Goal: Task Accomplishment & Management: Manage account settings

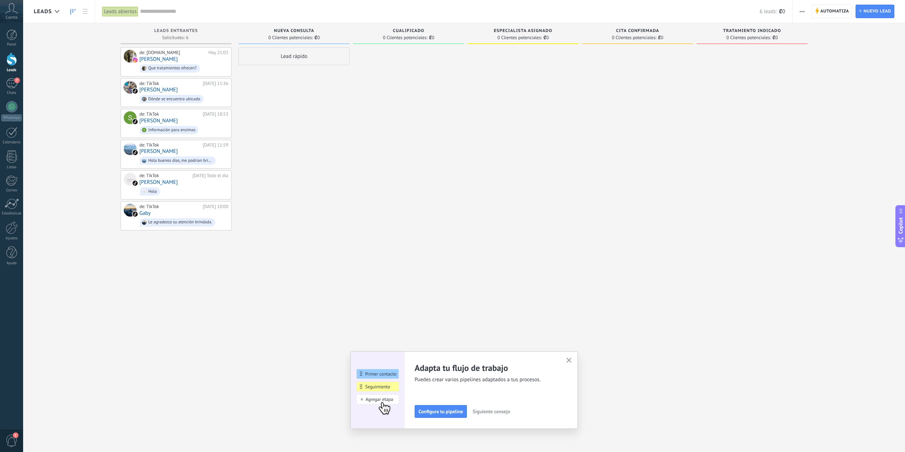
scroll to position [11, 0]
type textarea "**********"
click at [353, 146] on div at bounding box center [408, 226] width 111 height 359
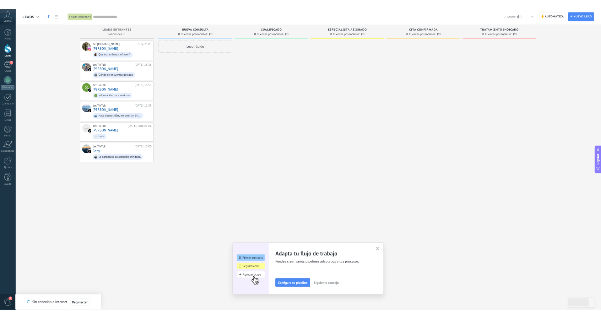
scroll to position [7, 0]
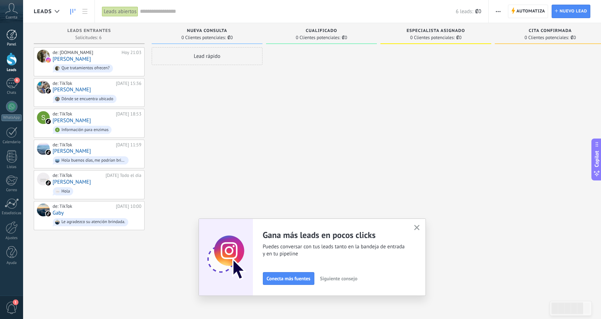
click at [13, 45] on div "Panel" at bounding box center [11, 44] width 21 height 5
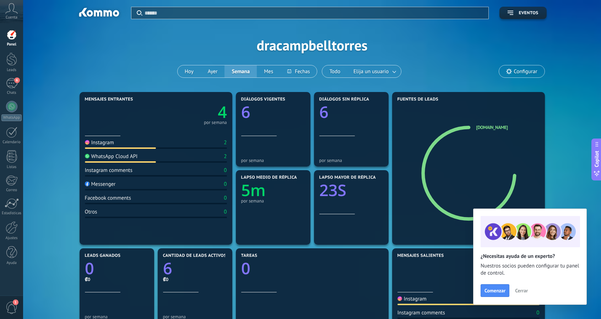
click at [517, 75] on span "Configurar" at bounding box center [521, 71] width 45 height 12
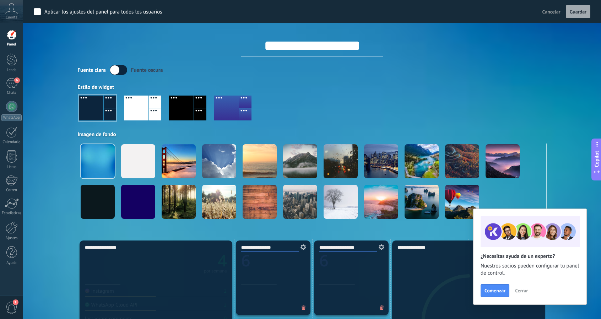
drag, startPoint x: 253, startPoint y: 47, endPoint x: 372, endPoint y: 53, distance: 119.2
click at [372, 53] on input "**********" at bounding box center [312, 45] width 142 height 21
type input "**********"
click at [468, 49] on div "**********" at bounding box center [312, 39] width 469 height 33
click at [576, 10] on span "Guardar" at bounding box center [578, 11] width 17 height 5
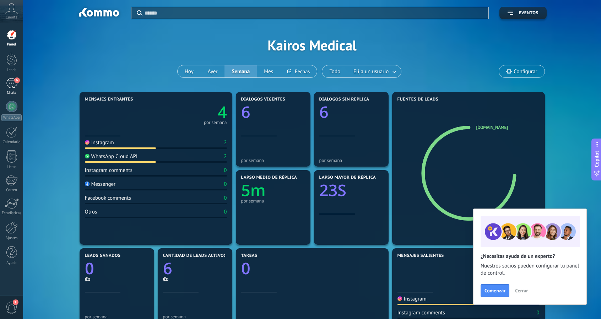
click at [10, 84] on div "6" at bounding box center [11, 83] width 11 height 10
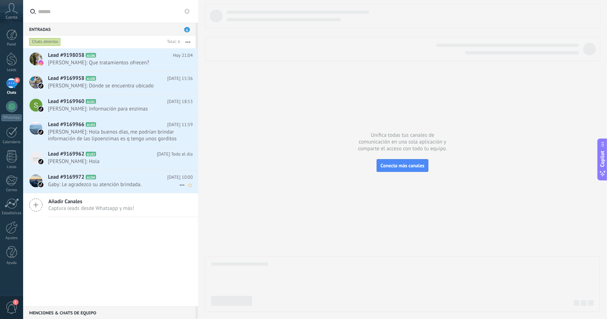
click at [179, 184] on icon at bounding box center [182, 185] width 9 height 9
click at [198, 205] on span "Conversación cerrada" at bounding box center [213, 202] width 48 height 14
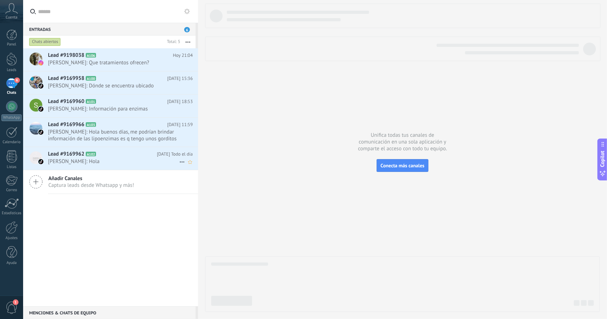
click at [180, 162] on use at bounding box center [182, 162] width 5 height 1
click at [192, 179] on span "Conversación cerrada" at bounding box center [213, 179] width 48 height 14
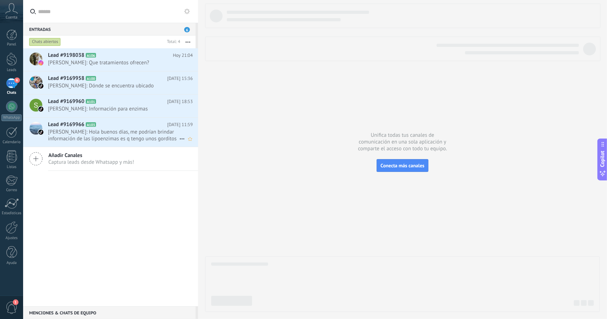
click at [178, 138] on icon at bounding box center [182, 139] width 9 height 9
click at [155, 133] on div at bounding box center [303, 159] width 607 height 319
click at [155, 133] on span "Ani Alvarez Amaya: Hola buenos días, me podrían brindar información de las lipo…" at bounding box center [113, 136] width 131 height 14
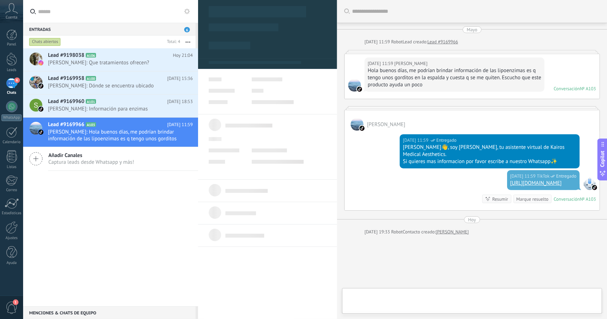
scroll to position [11, 0]
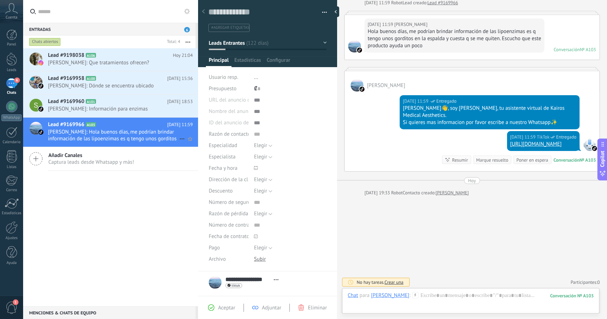
click at [180, 139] on use at bounding box center [182, 139] width 5 height 1
click at [192, 152] on span "Conversación cerrada" at bounding box center [213, 156] width 48 height 14
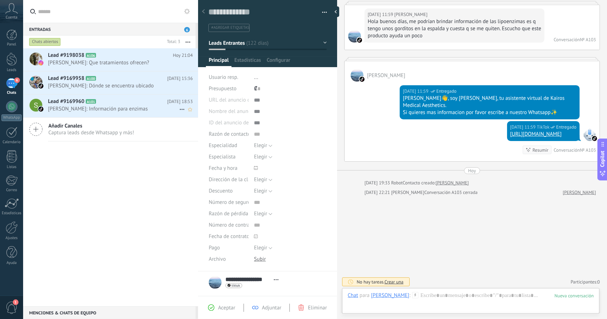
click at [180, 107] on icon at bounding box center [182, 109] width 9 height 9
click at [193, 128] on span "Conversación cerrada" at bounding box center [213, 127] width 48 height 14
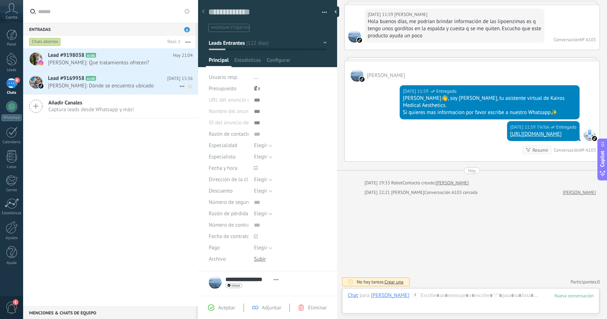
click at [178, 85] on icon at bounding box center [182, 86] width 9 height 9
click at [187, 102] on span at bounding box center [184, 104] width 6 height 5
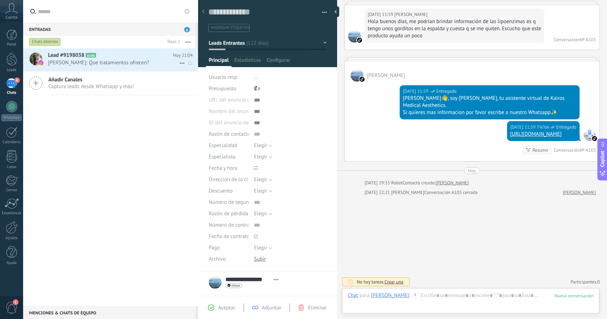
click at [156, 64] on span "[PERSON_NAME]: Que tratamientos ofrecen?" at bounding box center [113, 62] width 131 height 7
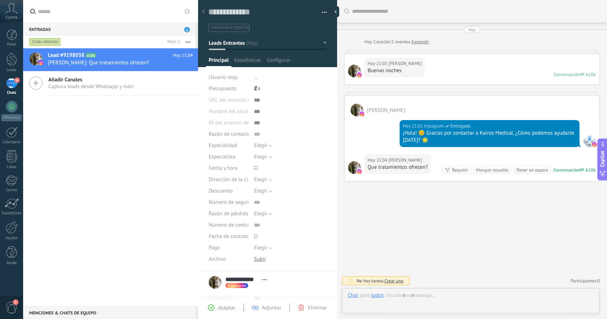
scroll to position [11, 0]
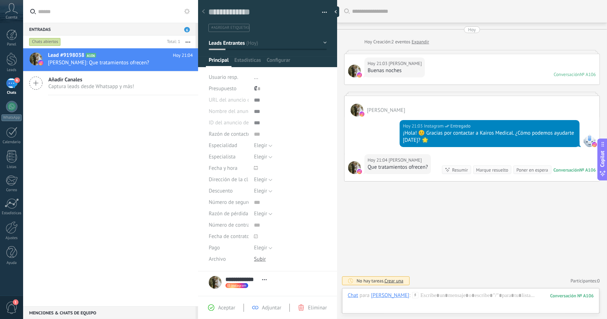
click at [257, 75] on span "..." at bounding box center [256, 77] width 4 height 7
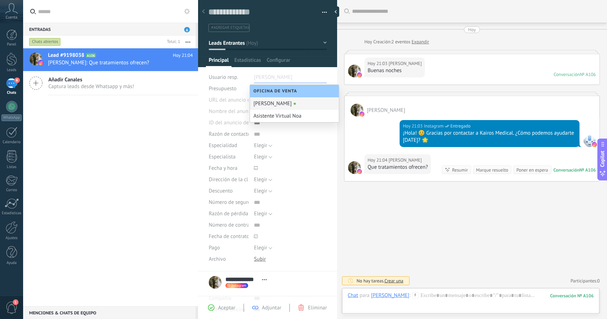
click at [290, 106] on div "[PERSON_NAME]" at bounding box center [294, 103] width 89 height 12
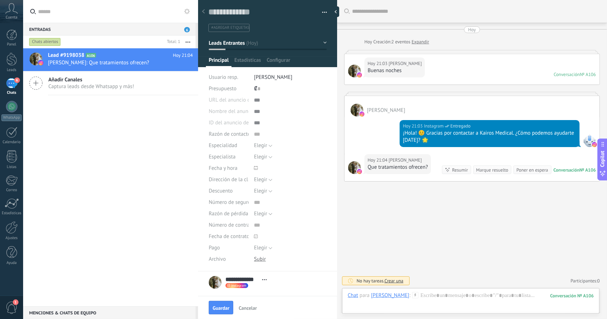
click at [256, 102] on div "Pasar Copiar" at bounding box center [290, 100] width 73 height 11
click at [254, 112] on div at bounding box center [290, 111] width 73 height 11
click at [256, 124] on div at bounding box center [290, 122] width 73 height 11
click at [256, 138] on input "text" at bounding box center [290, 134] width 73 height 11
click at [256, 133] on input "text" at bounding box center [290, 134] width 73 height 11
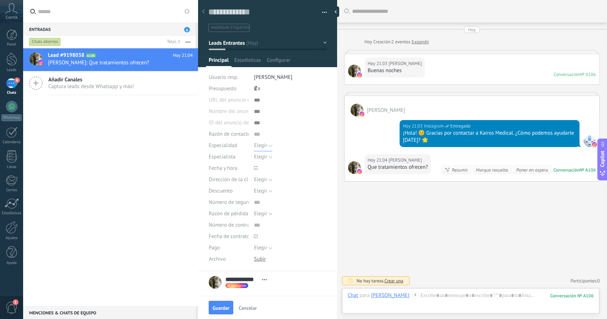
click at [265, 145] on span "Elegir" at bounding box center [260, 145] width 13 height 7
click at [232, 148] on span "Especialidad" at bounding box center [223, 145] width 28 height 5
click at [279, 55] on div at bounding box center [267, 31] width 139 height 72
click at [279, 59] on span "Configurar" at bounding box center [278, 62] width 23 height 10
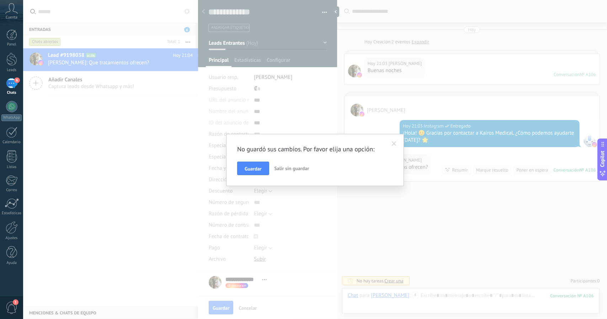
click at [287, 164] on button "Salir sin guardar" at bounding box center [292, 169] width 41 height 14
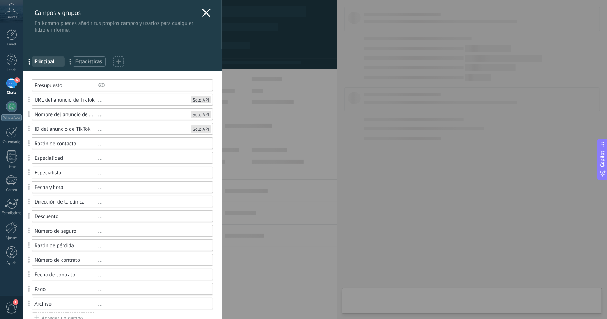
type textarea "**********"
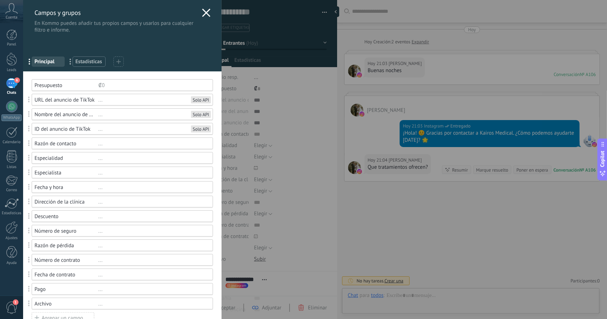
scroll to position [11, 0]
click at [102, 143] on div "..." at bounding box center [152, 143] width 108 height 7
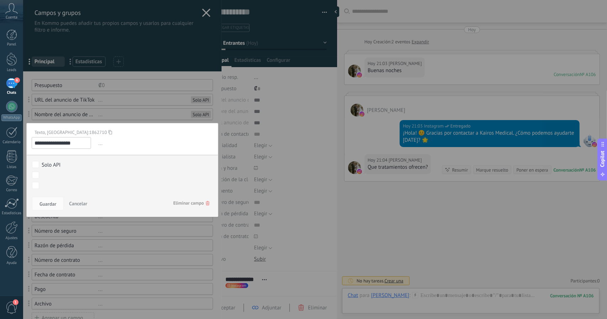
click at [102, 143] on span "..." at bounding box center [155, 144] width 116 height 12
click at [99, 144] on span "..." at bounding box center [155, 144] width 116 height 12
click at [64, 144] on input "**********" at bounding box center [61, 143] width 59 height 12
click at [136, 133] on div "Texto, ID: 1862710" at bounding box center [120, 132] width 176 height 6
click at [81, 203] on span "Cancelar" at bounding box center [78, 203] width 18 height 6
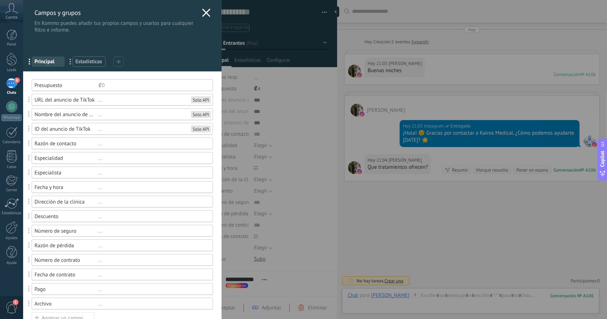
click at [102, 159] on div "..." at bounding box center [152, 158] width 108 height 7
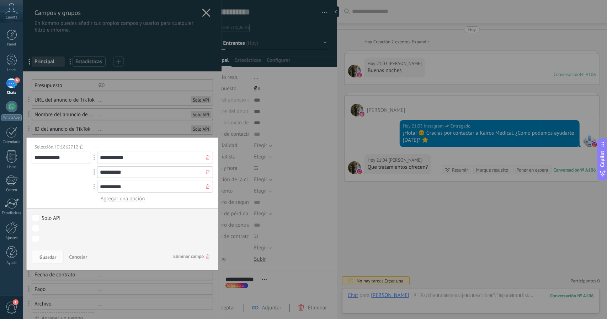
click at [82, 256] on span "Cancelar" at bounding box center [78, 257] width 18 height 6
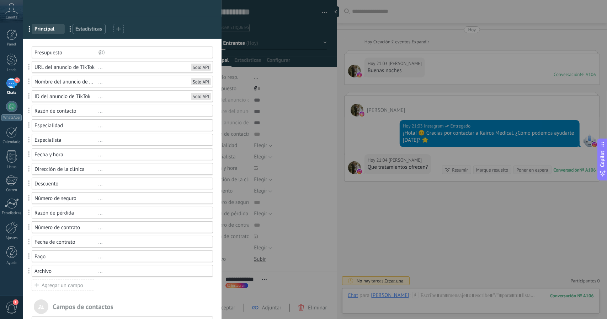
scroll to position [33, 0]
click at [98, 196] on div "..." at bounding box center [152, 197] width 108 height 7
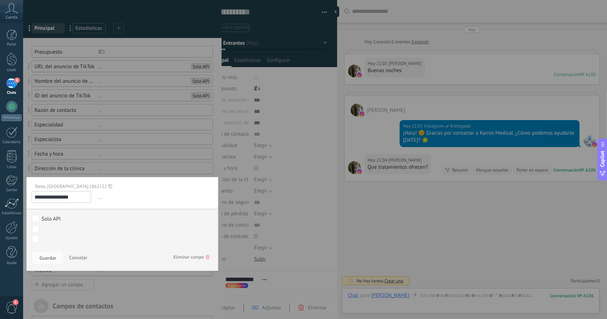
click at [195, 257] on span "Eliminar campo" at bounding box center [191, 257] width 36 height 13
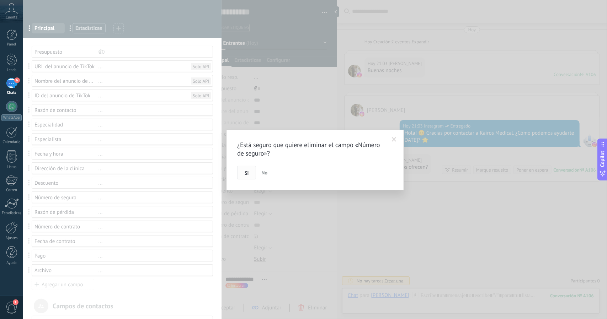
click at [249, 170] on button "Si" at bounding box center [246, 173] width 19 height 14
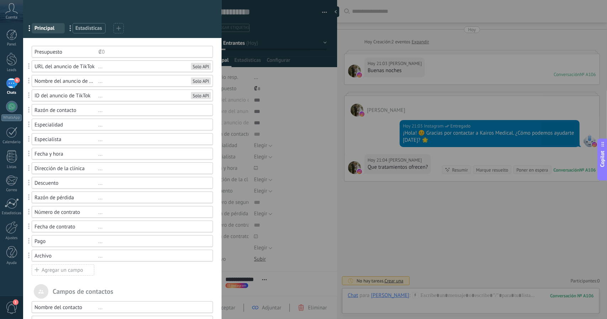
click at [99, 201] on div "Razón de pérdida ..." at bounding box center [122, 198] width 181 height 12
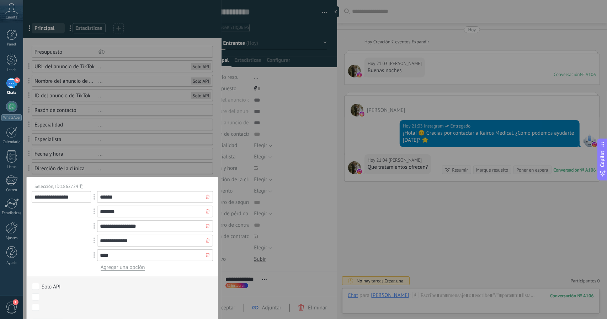
click at [0, 0] on div "Nueva consulta Cualificado Especialista asignado Cita confirmada Tratamiento in…" at bounding box center [0, 0] width 0 height 0
click at [48, 291] on label at bounding box center [119, 297] width 178 height 12
click at [50, 285] on div at bounding box center [315, 159] width 584 height 319
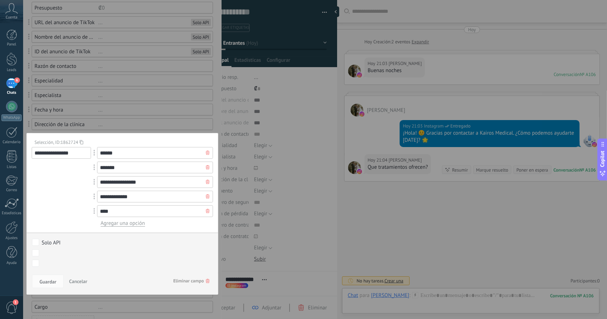
scroll to position [78, 0]
click at [0, 0] on div "Nueva consulta Cualificado Especialista asignado Cita confirmada Tratamiento in…" at bounding box center [0, 0] width 0 height 0
click at [109, 256] on label at bounding box center [119, 252] width 178 height 12
click at [118, 242] on div at bounding box center [315, 159] width 584 height 319
click at [71, 282] on span "Cancelar" at bounding box center [78, 281] width 18 height 6
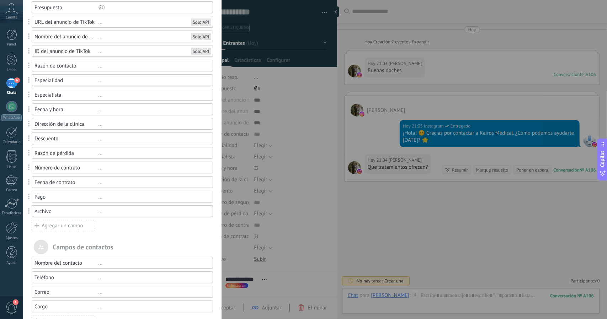
click at [98, 122] on div "..." at bounding box center [152, 124] width 108 height 7
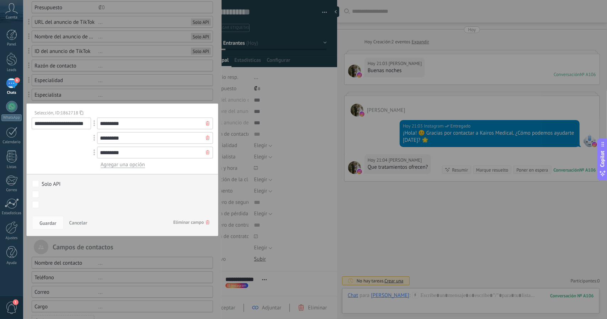
click at [194, 220] on span "Eliminar campo" at bounding box center [191, 222] width 36 height 13
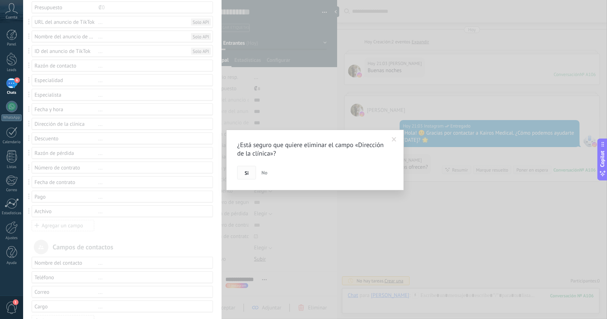
click at [245, 171] on span "Si" at bounding box center [247, 173] width 4 height 5
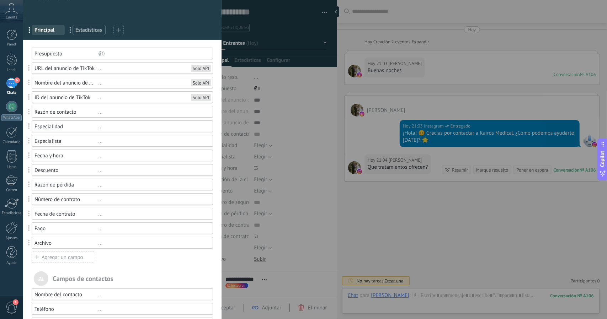
scroll to position [27, 0]
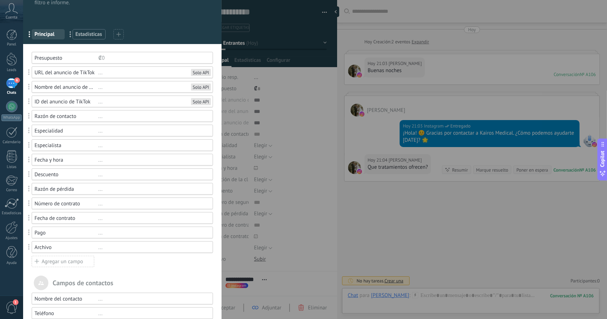
click at [100, 146] on div "..." at bounding box center [152, 145] width 108 height 7
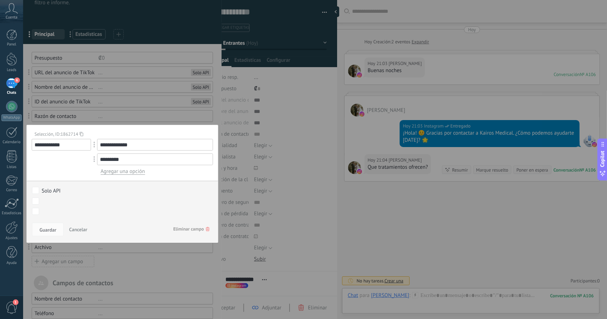
click at [53, 146] on input "**********" at bounding box center [61, 145] width 59 height 12
click at [52, 143] on input "**********" at bounding box center [61, 145] width 59 height 12
type input "********"
click at [50, 228] on span "Guardar" at bounding box center [47, 229] width 17 height 5
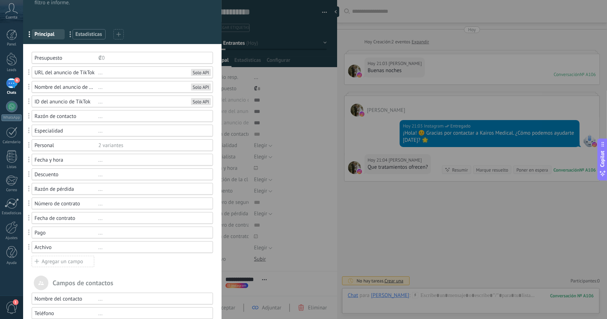
click at [111, 144] on div "2 variantes" at bounding box center [152, 145] width 108 height 7
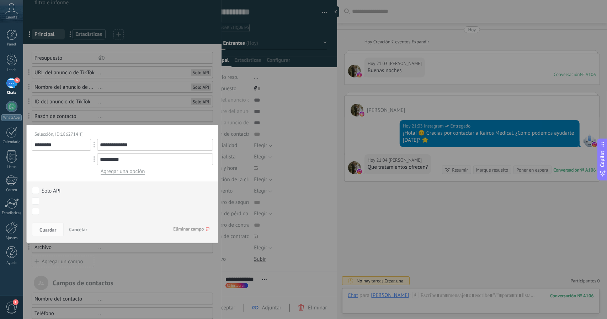
drag, startPoint x: 119, startPoint y: 158, endPoint x: 95, endPoint y: 159, distance: 24.9
click at [97, 159] on div "*********" at bounding box center [155, 160] width 116 height 12
type input "**********"
click at [50, 232] on span "Guardar" at bounding box center [47, 229] width 17 height 5
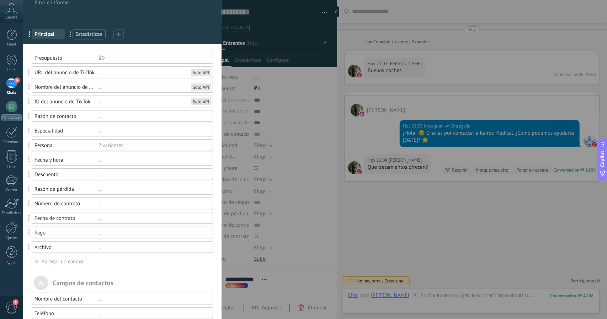
click at [102, 125] on div "Especialidad ..." at bounding box center [122, 131] width 181 height 12
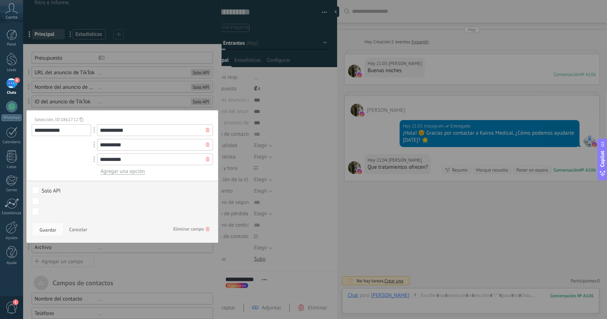
click at [48, 129] on input "**********" at bounding box center [61, 130] width 59 height 12
click at [218, 110] on div at bounding box center [122, 229] width 198 height 513
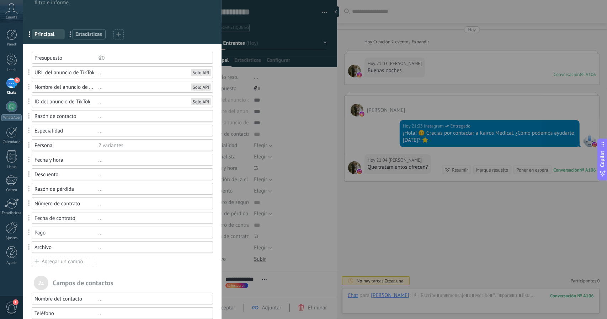
click at [100, 118] on div "..." at bounding box center [152, 116] width 108 height 7
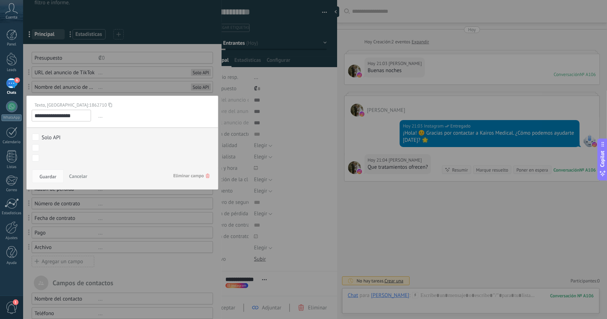
click at [215, 88] on div at bounding box center [122, 229] width 198 height 513
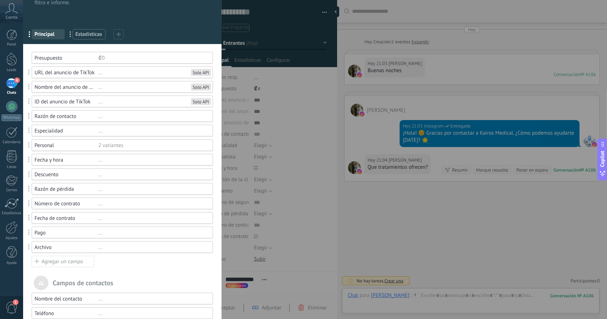
click at [101, 116] on div "..." at bounding box center [152, 116] width 108 height 7
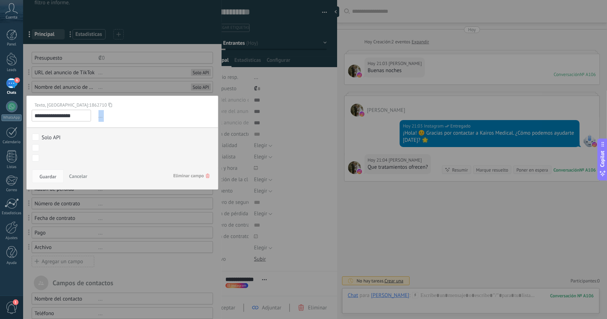
click at [101, 116] on span "..." at bounding box center [155, 116] width 116 height 12
click at [99, 116] on span "..." at bounding box center [155, 116] width 116 height 12
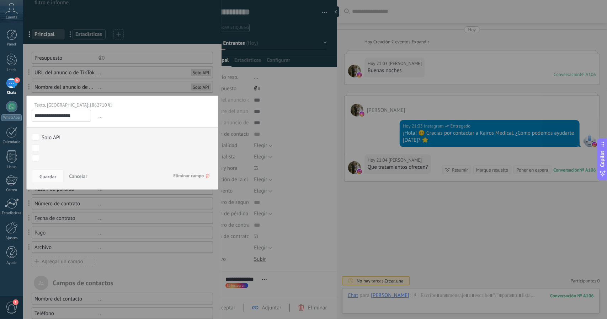
click at [77, 173] on span "Cancelar" at bounding box center [78, 176] width 18 height 6
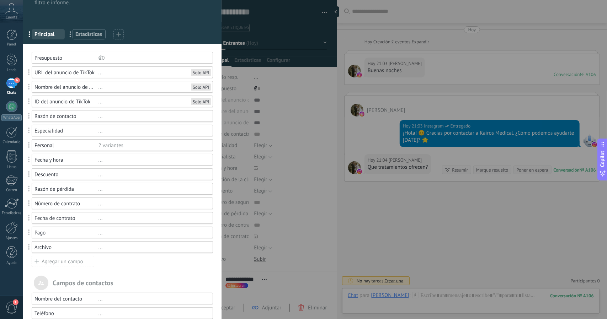
click at [59, 133] on div "Especialidad" at bounding box center [66, 131] width 64 height 7
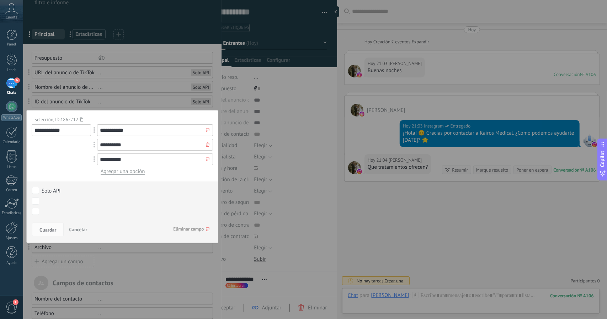
click at [207, 156] on div at bounding box center [207, 159] width 11 height 11
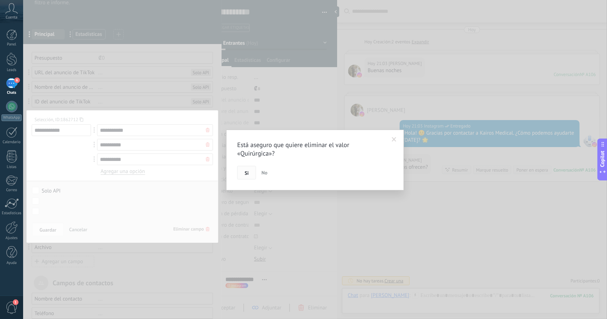
click at [252, 175] on button "Si" at bounding box center [246, 173] width 19 height 14
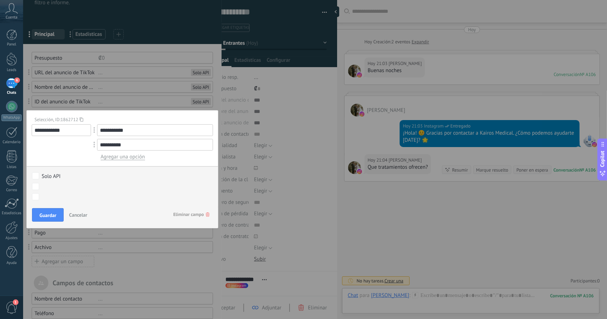
click at [109, 131] on input "**********" at bounding box center [155, 130] width 116 height 12
type input "*"
type input "******"
click at [116, 143] on input "**********" at bounding box center [155, 145] width 116 height 12
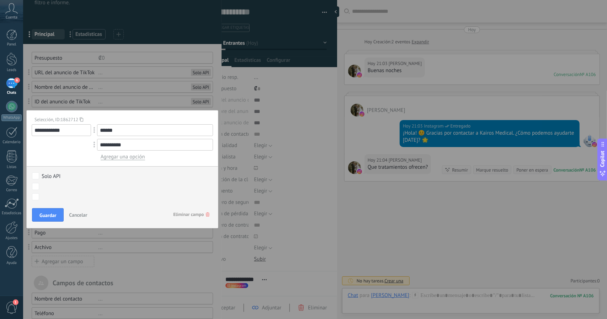
click at [116, 143] on input "**********" at bounding box center [155, 145] width 116 height 12
type input "********"
click at [123, 156] on span "Agregar una opción" at bounding box center [123, 157] width 44 height 7
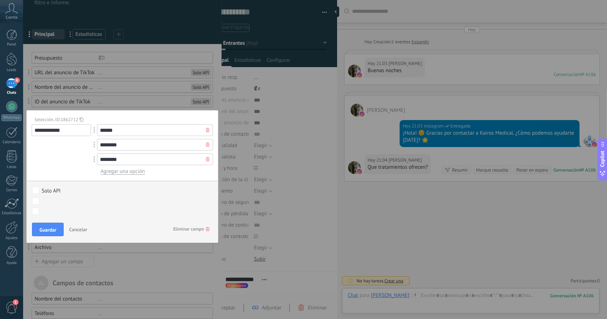
type input "********"
click at [109, 173] on span "Agregar una opción" at bounding box center [123, 171] width 44 height 7
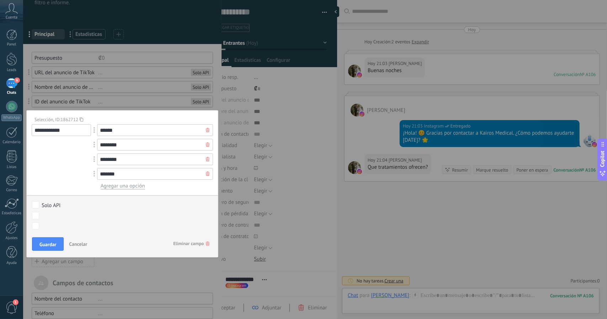
type input "*******"
click at [122, 187] on span "Agregar una opción" at bounding box center [123, 186] width 44 height 7
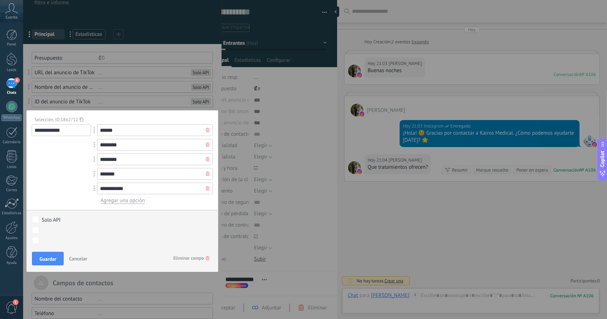
type input "**********"
click at [53, 130] on input "**********" at bounding box center [61, 130] width 59 height 12
type input "*"
type input "*******"
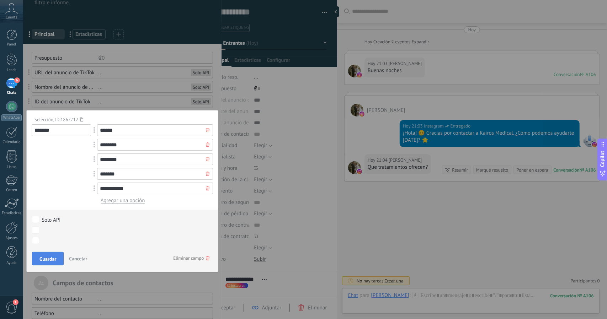
click at [48, 258] on span "Guardar" at bounding box center [47, 259] width 17 height 5
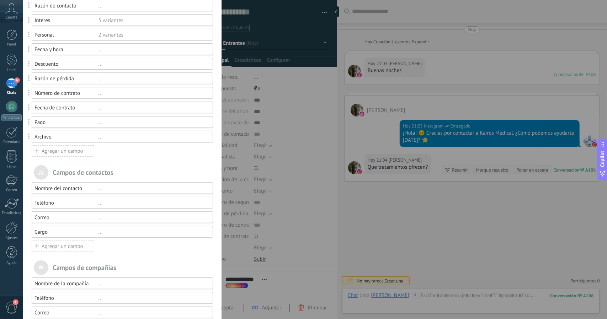
scroll to position [138, 0]
click at [96, 188] on div "Nombre del contacto" at bounding box center [66, 188] width 64 height 7
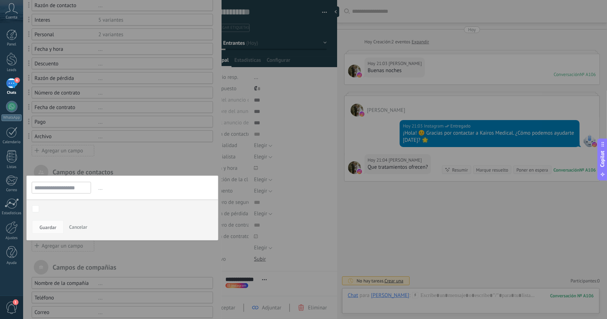
click at [133, 171] on div at bounding box center [122, 118] width 198 height 513
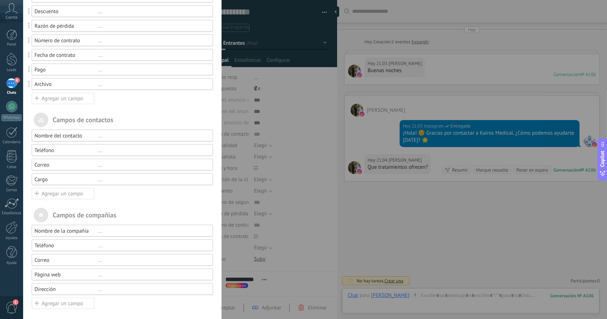
scroll to position [192, 0]
click at [79, 193] on div "Agregar un campo" at bounding box center [63, 191] width 63 height 11
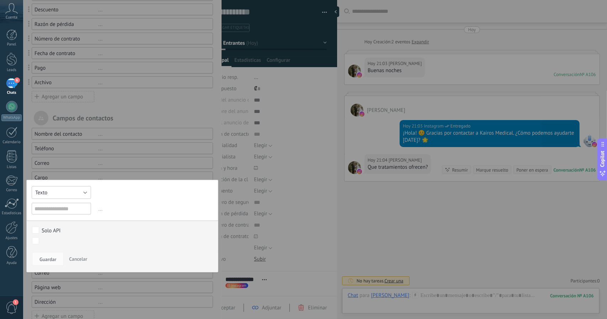
click at [80, 193] on button "Texto" at bounding box center [61, 192] width 59 height 13
click at [129, 175] on div at bounding box center [122, 71] width 198 height 527
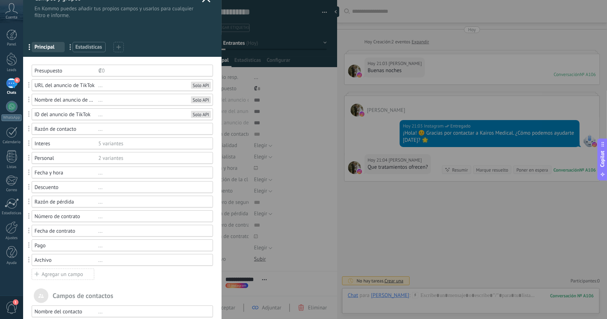
scroll to position [16, 0]
click at [74, 273] on div "Agregar un campo" at bounding box center [63, 272] width 63 height 11
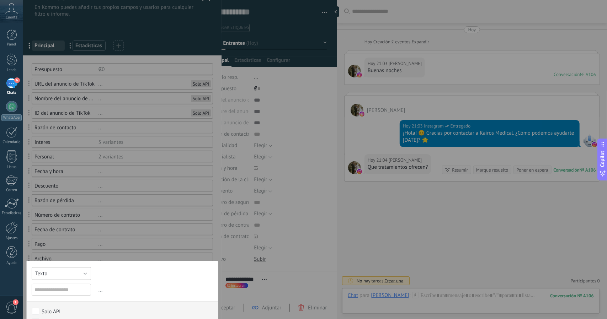
click at [70, 277] on button "Texto" at bounding box center [61, 273] width 59 height 13
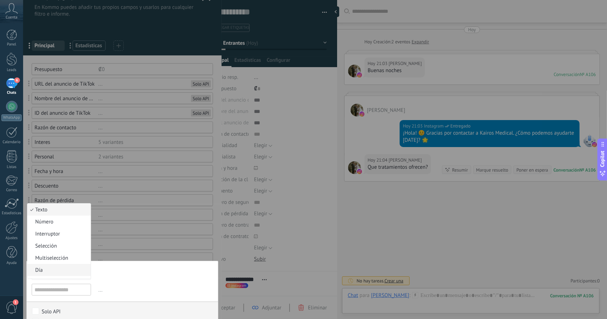
click at [64, 267] on span "Día" at bounding box center [57, 270] width 61 height 7
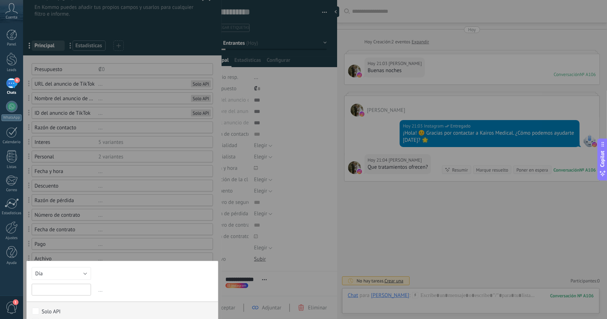
click at [72, 289] on input "text" at bounding box center [61, 290] width 59 height 12
click at [26, 252] on div at bounding box center [122, 247] width 198 height 527
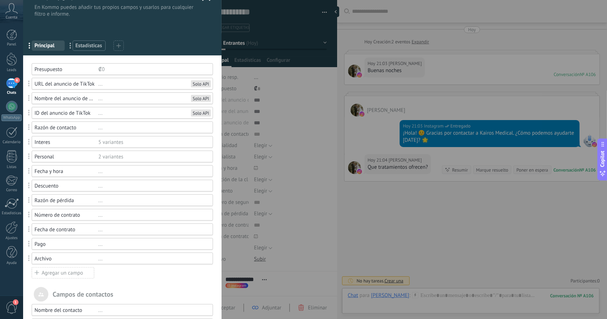
click at [100, 243] on div "..." at bounding box center [152, 244] width 108 height 7
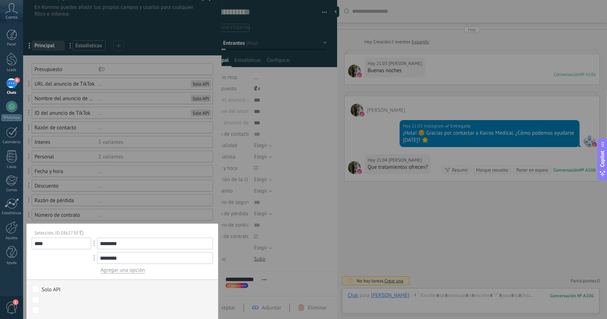
click at [25, 262] on div at bounding box center [122, 240] width 198 height 513
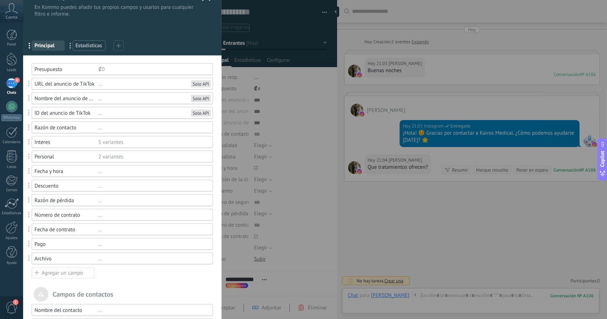
click at [175, 203] on div "..." at bounding box center [152, 200] width 108 height 7
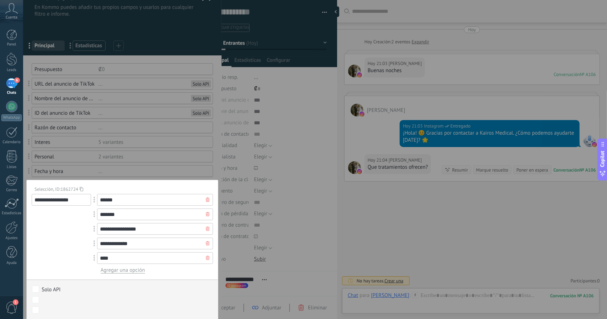
click at [219, 171] on div at bounding box center [122, 240] width 198 height 513
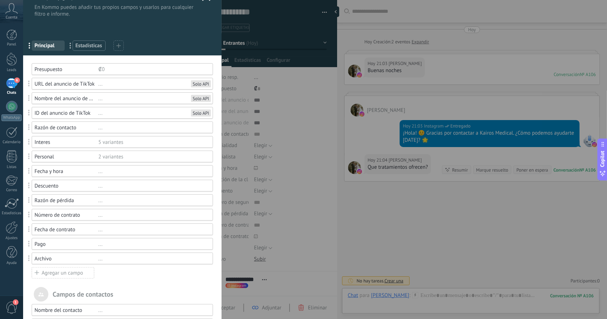
click at [375, 180] on div "Campos y grupos En Kommo puedes añadir tus propios campos y usarlos para cualqu…" at bounding box center [315, 159] width 584 height 319
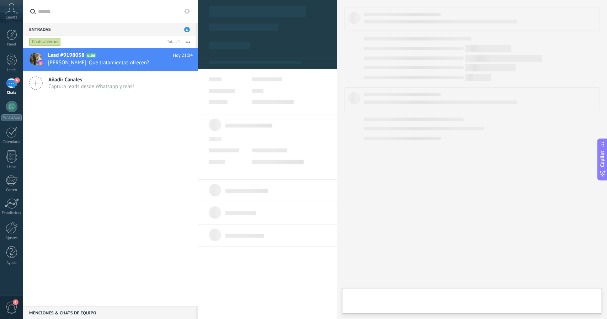
scroll to position [11, 0]
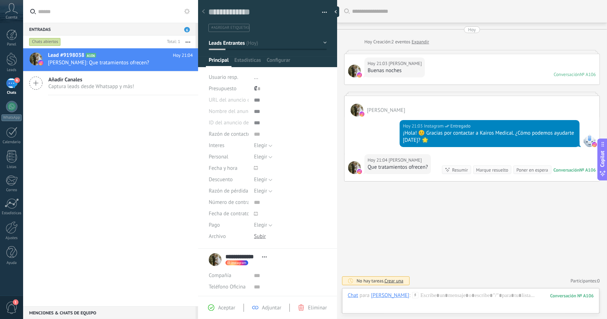
click at [452, 168] on div "Resumir" at bounding box center [460, 170] width 16 height 7
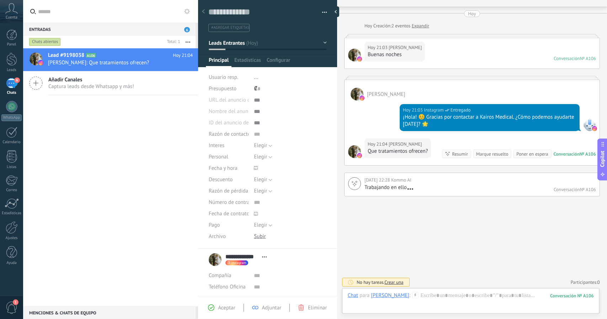
scroll to position [18, 0]
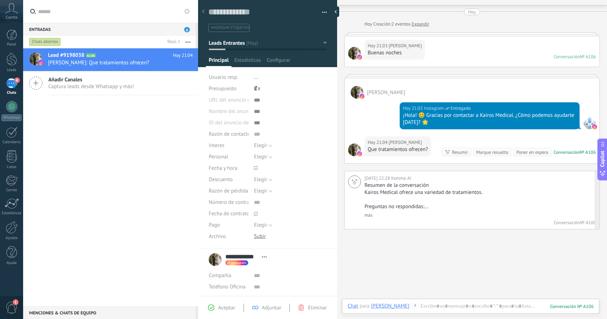
click at [368, 213] on link "más" at bounding box center [368, 215] width 8 height 6
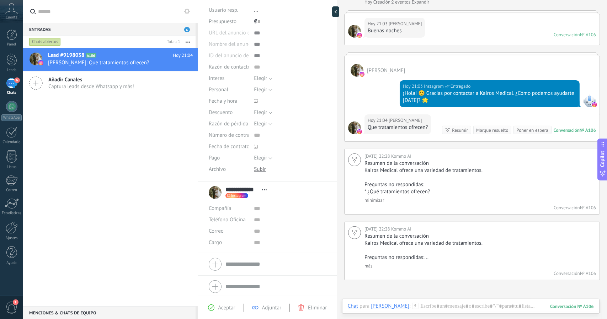
scroll to position [68, 0]
click at [264, 188] on span "Abrir detalle Copie el nombre Desatar Contacto principal" at bounding box center [264, 188] width 12 height 5
click at [281, 199] on link "Abrir detalle" at bounding box center [286, 198] width 28 height 7
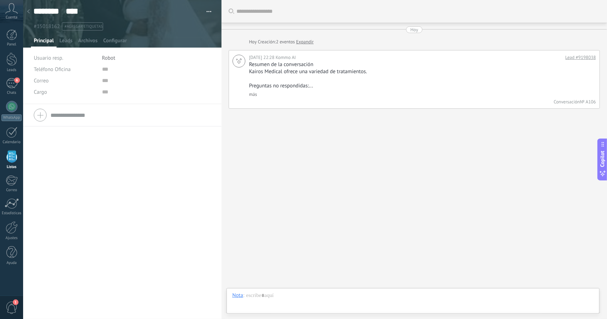
click at [59, 12] on span at bounding box center [60, 12] width 6 height 6
click at [209, 8] on button "button" at bounding box center [206, 11] width 10 height 11
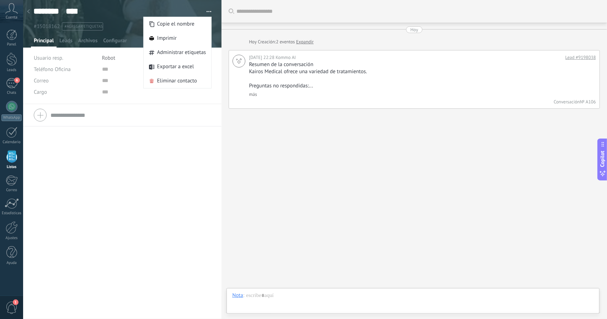
click at [68, 167] on div "Teléfono Oficina Ofic. directo Celular Fax Casa Otro Teléfono Oficina Llamar Co…" at bounding box center [122, 200] width 198 height 192
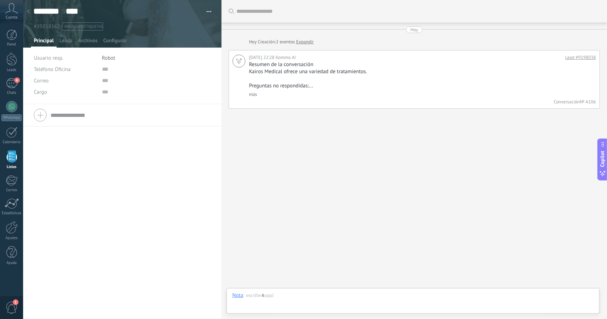
click at [107, 59] on span "Robot" at bounding box center [108, 58] width 13 height 7
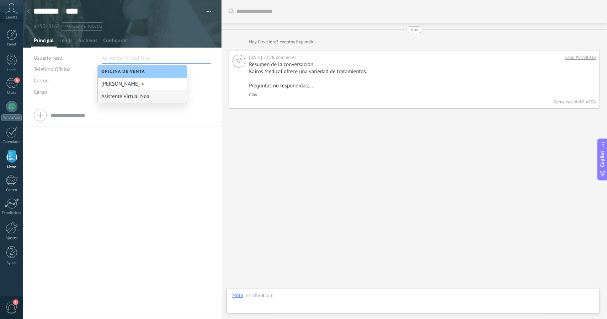
click at [90, 149] on div "Teléfono Oficina Ofic. directo Celular Fax Casa Otro Teléfono Oficina Llamar Co…" at bounding box center [122, 200] width 198 height 192
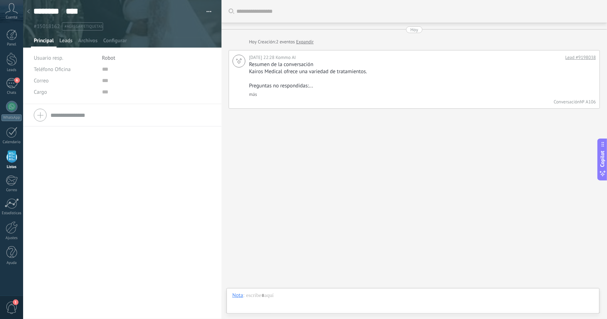
click at [69, 44] on span "Leads" at bounding box center [65, 42] width 13 height 10
click at [95, 39] on span "Archivos" at bounding box center [87, 42] width 19 height 10
click at [112, 38] on span "Configurar" at bounding box center [114, 42] width 23 height 10
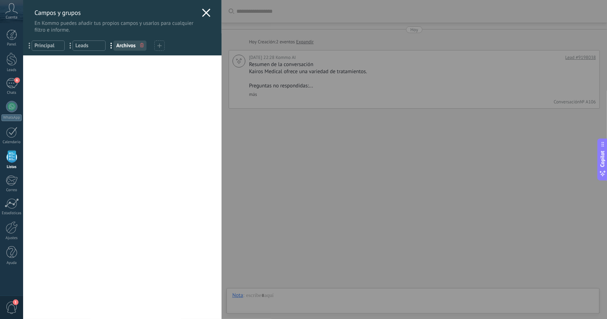
click at [204, 11] on icon at bounding box center [206, 13] width 9 height 9
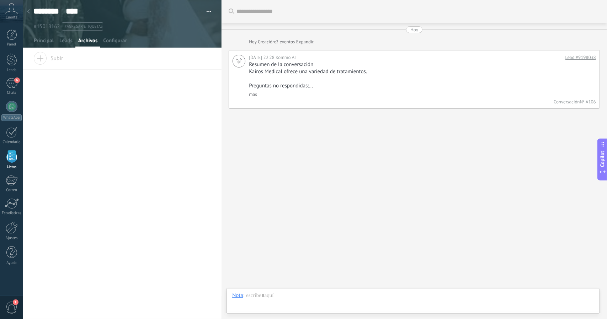
click at [45, 57] on span "Subir" at bounding box center [48, 57] width 30 height 10
click at [0, 0] on input "Subir" at bounding box center [0, 0] width 0 height 0
click at [6, 84] on div "6" at bounding box center [11, 83] width 11 height 10
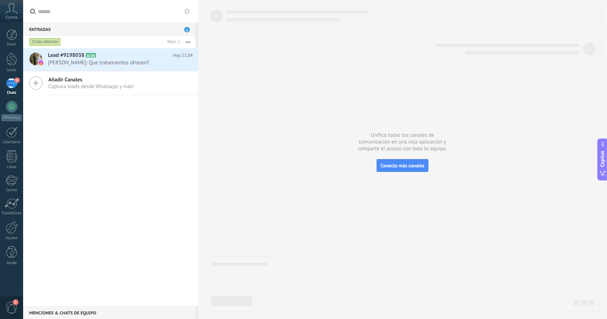
click at [14, 9] on icon at bounding box center [11, 8] width 12 height 11
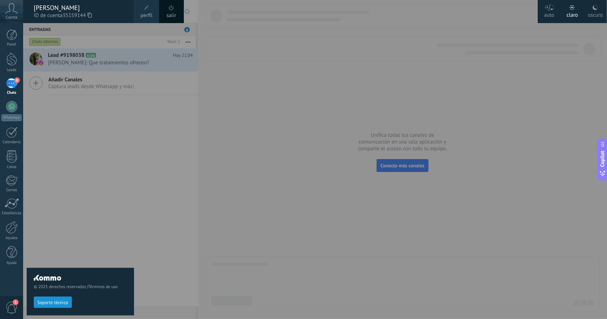
click at [546, 15] on div "auto" at bounding box center [549, 14] width 10 height 18
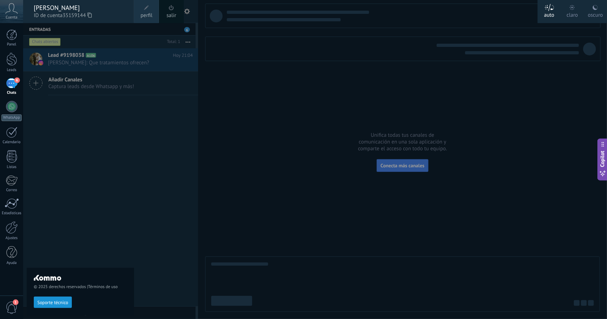
click at [187, 11] on div at bounding box center [326, 159] width 607 height 319
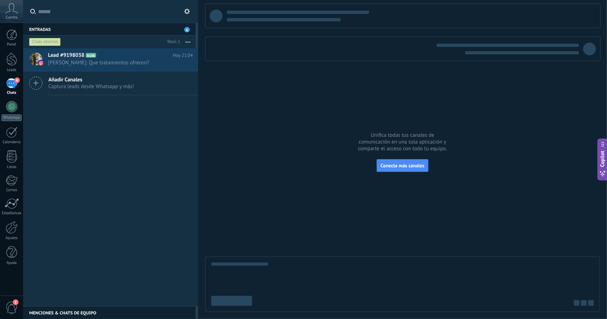
click at [187, 11] on icon at bounding box center [187, 12] width 6 height 6
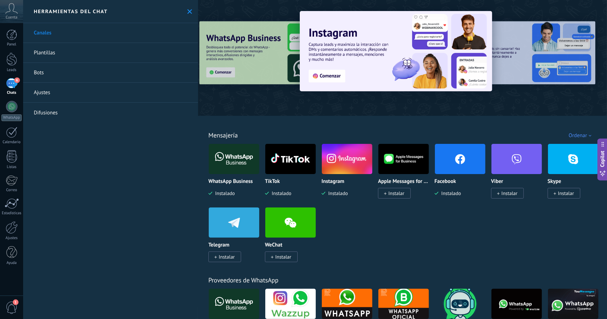
click at [449, 165] on img at bounding box center [460, 159] width 50 height 34
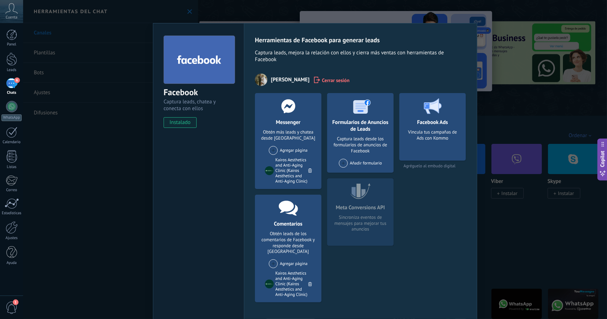
click at [529, 198] on div "Facebook Captura leads, chatea y conecta con ellos instalado Desinstalar Herram…" at bounding box center [315, 159] width 584 height 319
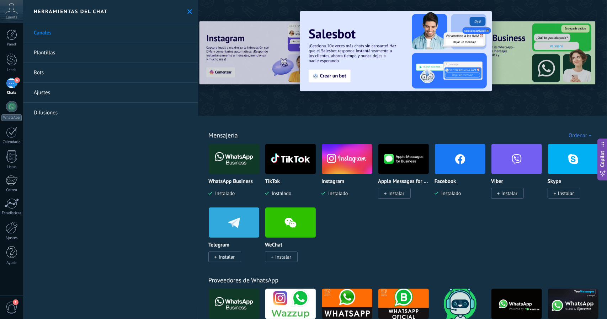
click at [294, 166] on img at bounding box center [290, 159] width 50 height 34
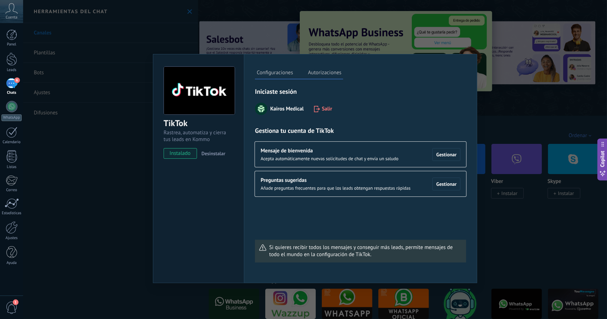
click at [334, 73] on label "Autorizaciones" at bounding box center [324, 74] width 37 height 10
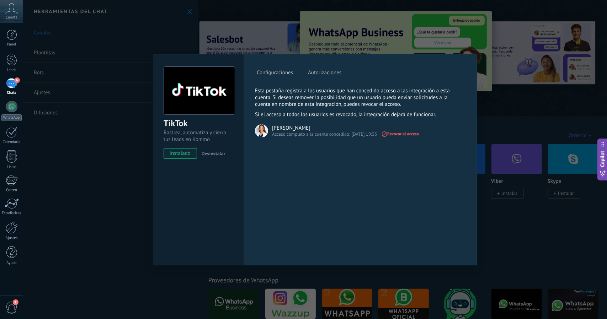
click at [541, 231] on div "TikTok Rastrea, automatiza y cierra tus leads en Kommo instalado Desinstalar Co…" at bounding box center [315, 159] width 584 height 319
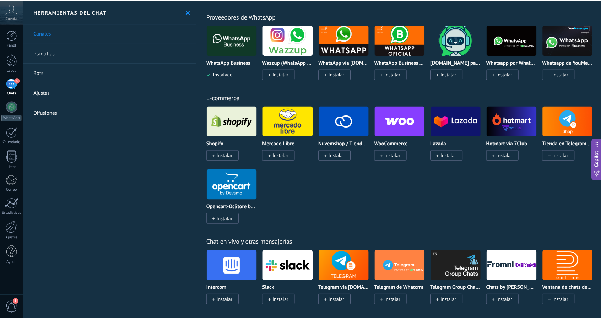
scroll to position [234, 0]
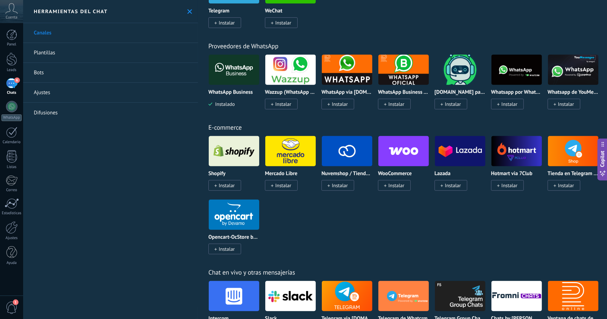
click at [454, 69] on img at bounding box center [460, 70] width 50 height 34
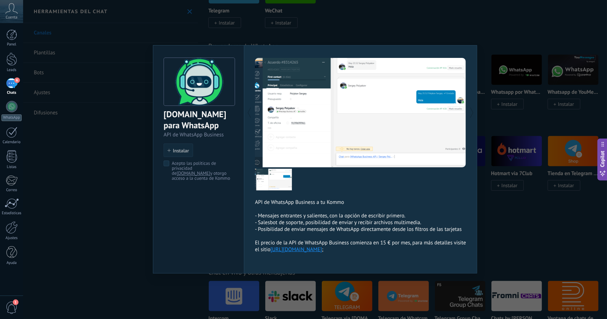
click at [553, 130] on div "ChatArchitect.com para WhatsApp API de WhatsApp Business install Instalar Acept…" at bounding box center [315, 159] width 584 height 319
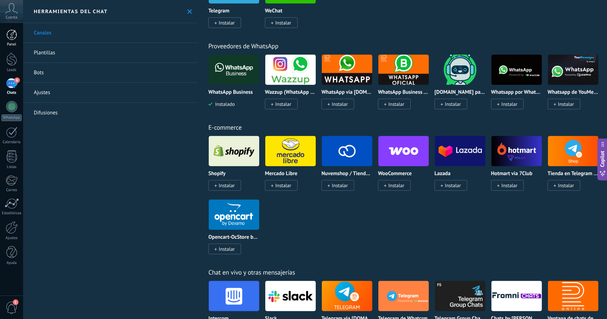
click at [10, 41] on link "Panel" at bounding box center [11, 38] width 23 height 17
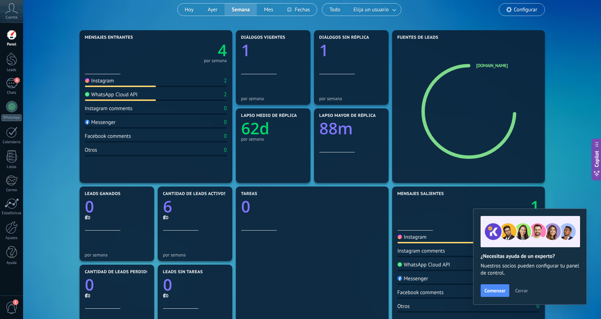
scroll to position [62, 0]
click at [127, 99] on div "WhatsApp Cloud API 2" at bounding box center [156, 96] width 142 height 10
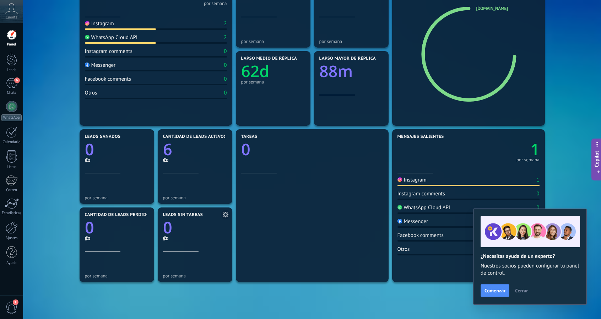
scroll to position [184, 0]
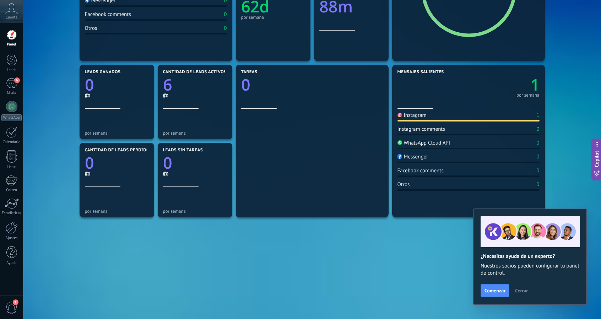
click at [521, 290] on span "Cerrar" at bounding box center [521, 290] width 13 height 5
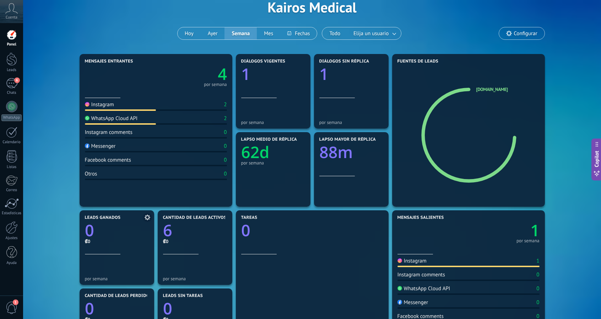
scroll to position [38, 0]
click at [13, 64] on div at bounding box center [11, 59] width 11 height 13
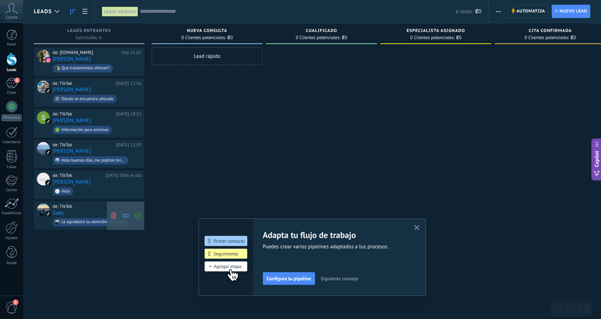
click at [115, 212] on icon at bounding box center [114, 215] width 6 height 6
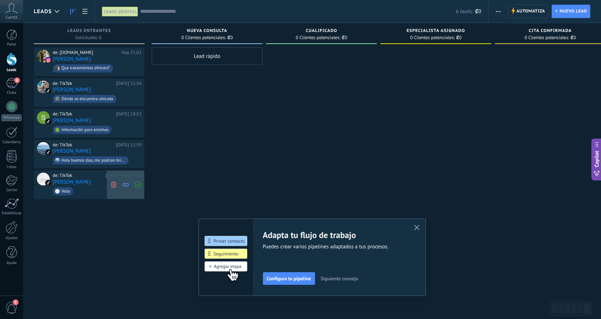
click at [112, 187] on span at bounding box center [114, 185] width 10 height 28
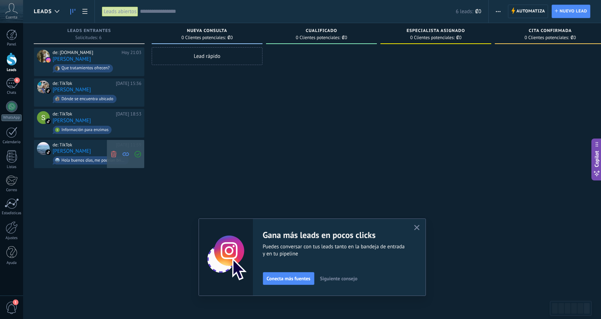
click at [114, 154] on use at bounding box center [113, 154] width 5 height 6
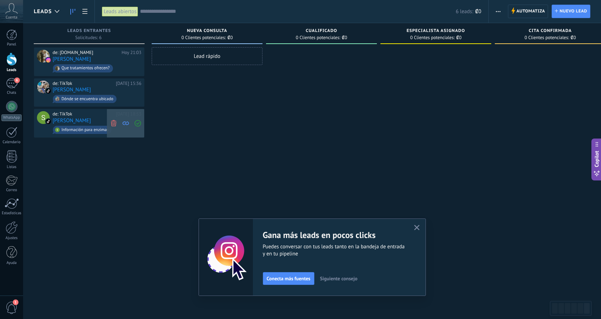
click at [114, 126] on span at bounding box center [114, 123] width 10 height 28
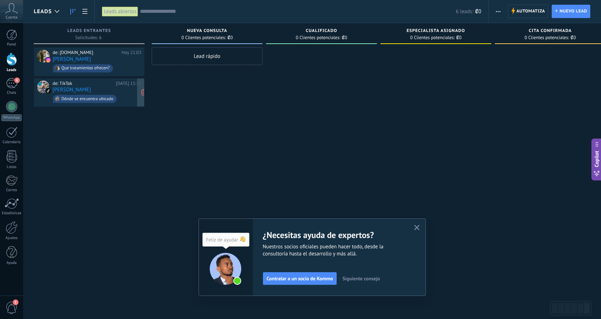
click at [82, 87] on link "[PERSON_NAME]" at bounding box center [72, 90] width 38 height 6
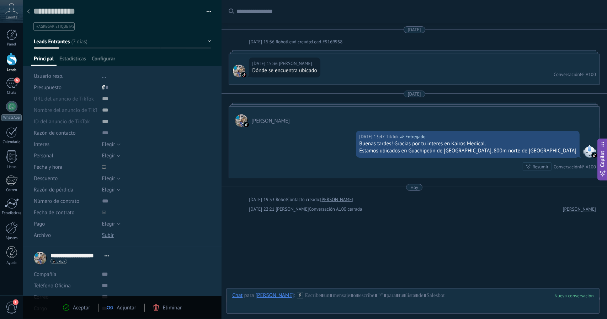
scroll to position [11, 0]
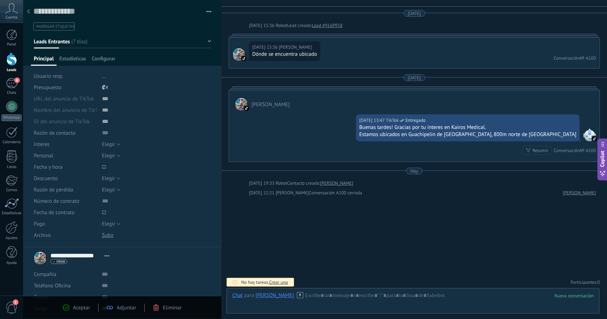
click at [7, 68] on link "Leads" at bounding box center [11, 63] width 23 height 20
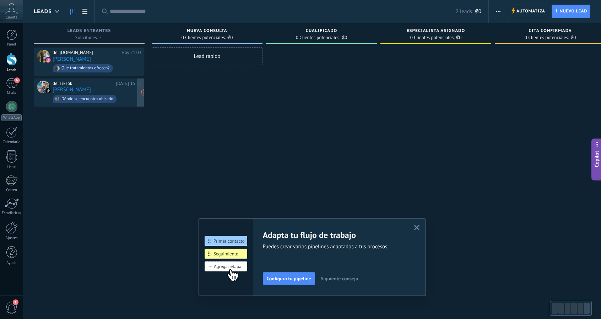
click at [74, 87] on link "[PERSON_NAME]" at bounding box center [72, 90] width 38 height 6
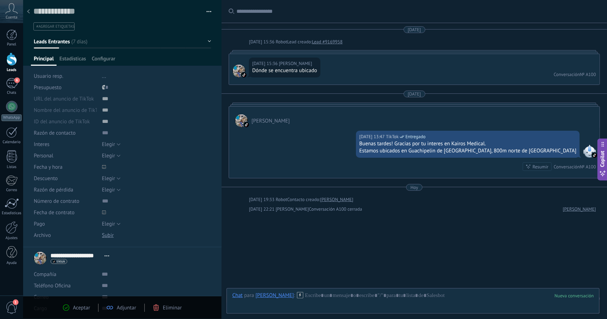
scroll to position [16, 0]
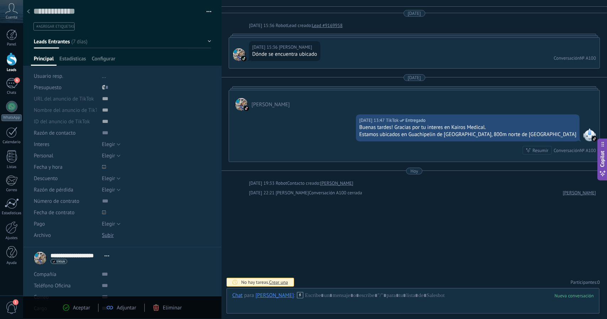
click at [103, 79] on li "..." at bounding box center [156, 75] width 109 height 11
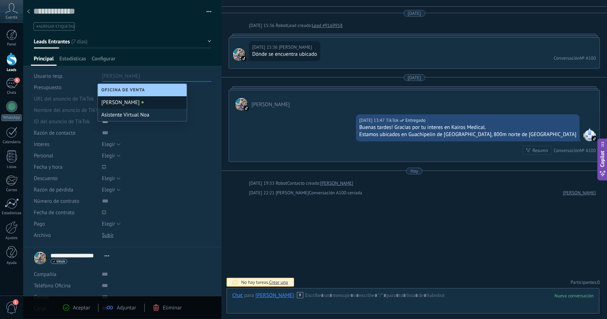
click at [132, 103] on div "[PERSON_NAME]" at bounding box center [142, 102] width 89 height 12
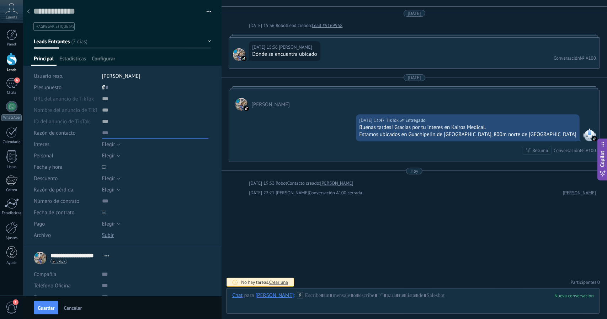
click at [102, 134] on input "text" at bounding box center [155, 132] width 106 height 11
click at [109, 146] on span "Elegir" at bounding box center [108, 144] width 13 height 7
click at [221, 171] on div at bounding box center [221, 159] width 0 height 319
type textarea "**********"
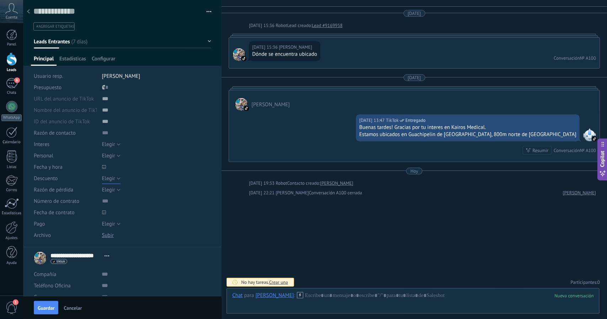
click at [106, 180] on span "Elegir" at bounding box center [108, 178] width 13 height 7
click at [106, 180] on span "Elegir" at bounding box center [149, 178] width 111 height 7
click at [110, 189] on span "Elegir" at bounding box center [108, 190] width 13 height 7
click at [110, 188] on span "Elegir" at bounding box center [149, 190] width 111 height 7
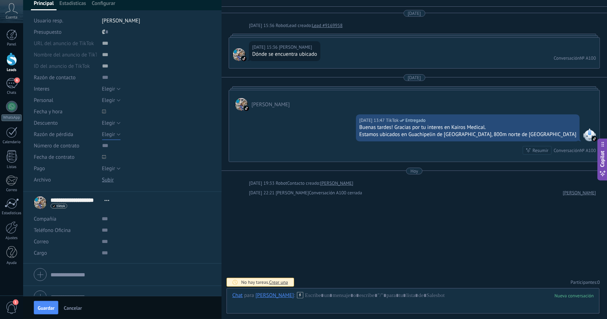
scroll to position [0, 0]
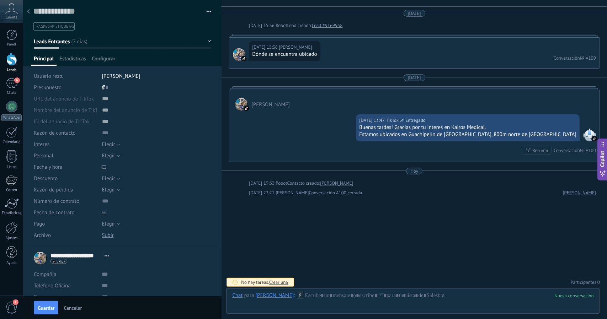
click at [14, 64] on div at bounding box center [11, 59] width 11 height 13
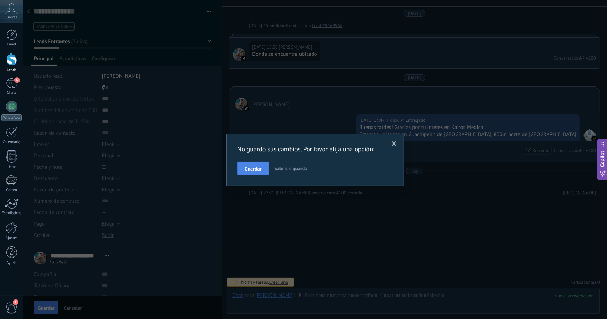
click at [262, 166] on button "Guardar" at bounding box center [253, 169] width 32 height 14
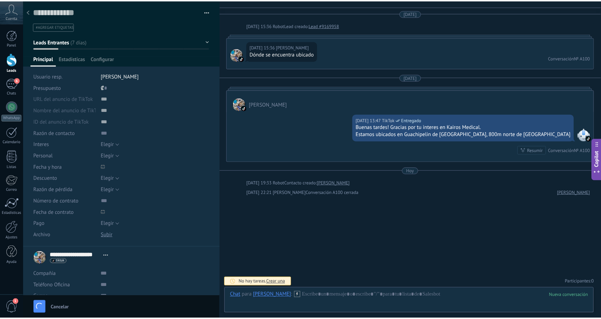
scroll to position [45, 0]
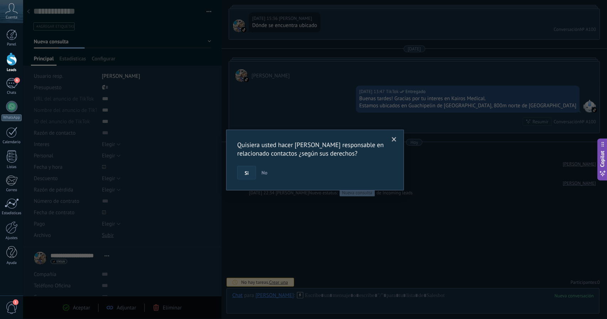
click at [244, 172] on button "Si" at bounding box center [246, 173] width 19 height 14
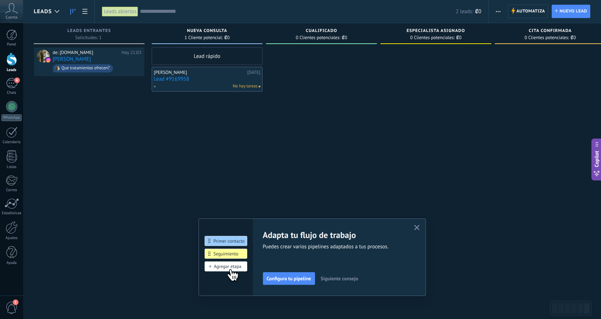
click at [70, 13] on link at bounding box center [73, 12] width 12 height 14
click at [56, 13] on div at bounding box center [57, 12] width 12 height 14
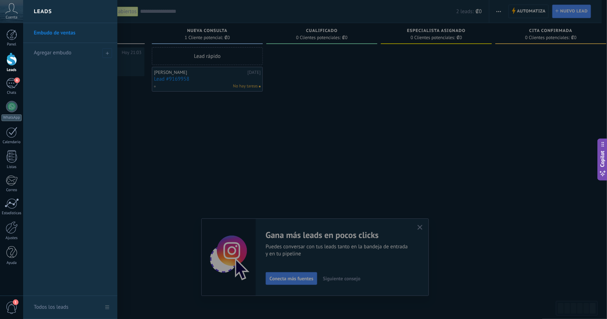
click at [139, 124] on div at bounding box center [326, 159] width 607 height 319
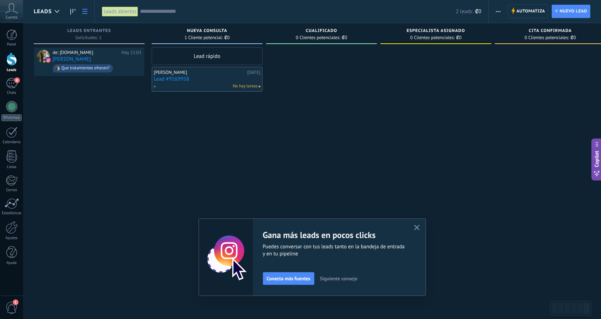
click at [86, 9] on use at bounding box center [84, 11] width 5 height 5
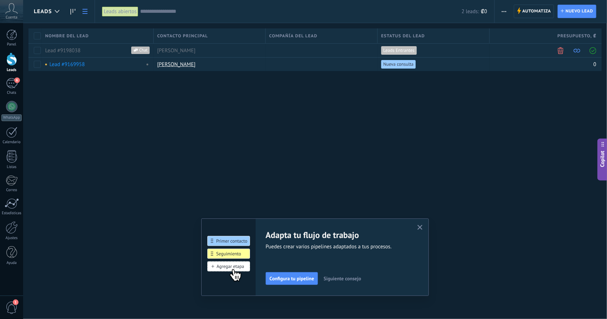
click at [85, 7] on link at bounding box center [85, 12] width 12 height 14
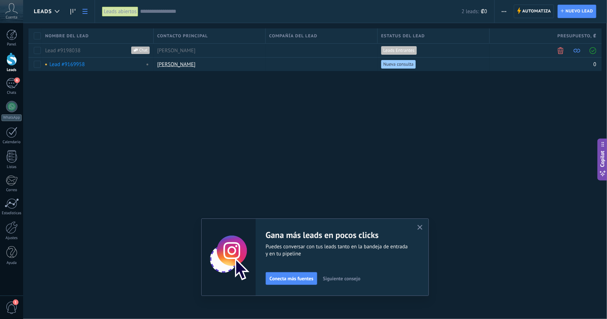
click at [503, 12] on span "button" at bounding box center [504, 12] width 5 height 14
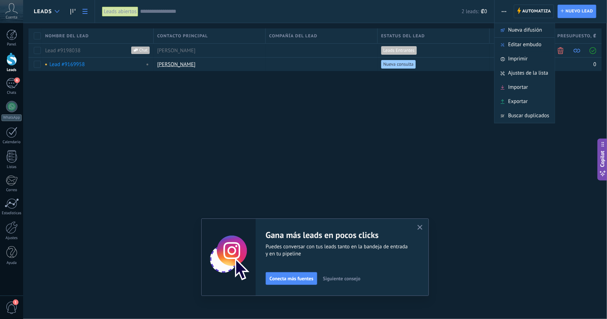
click at [57, 6] on div at bounding box center [57, 12] width 12 height 14
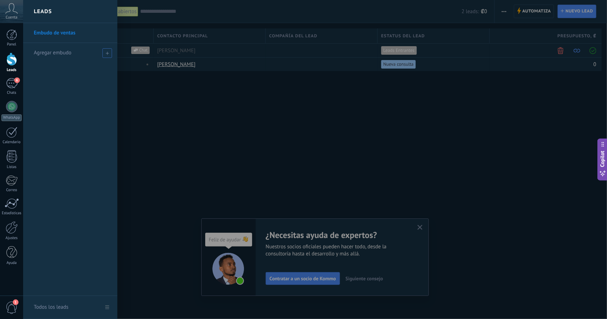
click at [109, 53] on span at bounding box center [107, 53] width 10 height 10
click at [154, 96] on div at bounding box center [326, 159] width 607 height 319
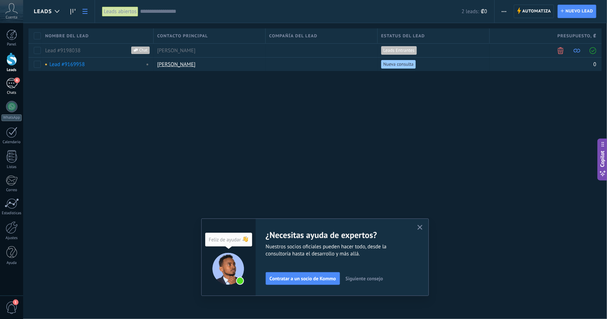
click at [12, 81] on div "6" at bounding box center [11, 83] width 11 height 10
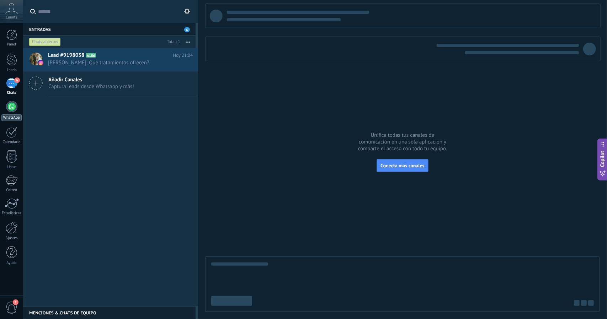
click at [13, 111] on div at bounding box center [11, 106] width 11 height 11
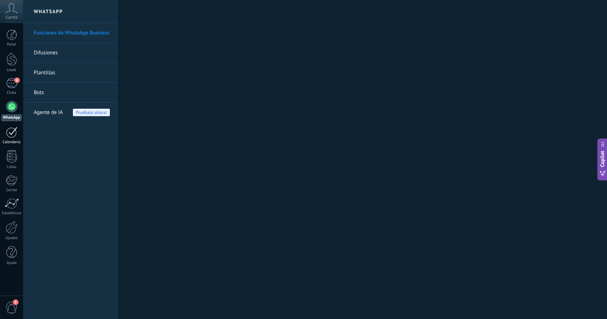
click at [14, 137] on div at bounding box center [11, 132] width 11 height 11
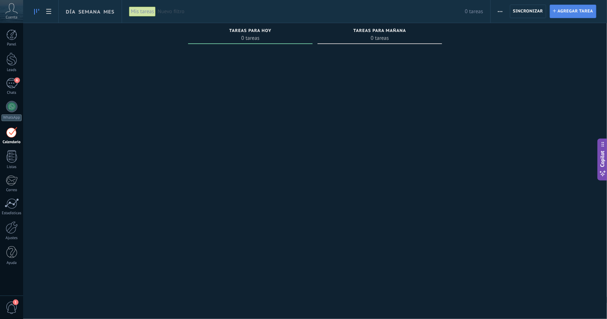
click at [569, 12] on span "Agregar tarea" at bounding box center [575, 11] width 36 height 13
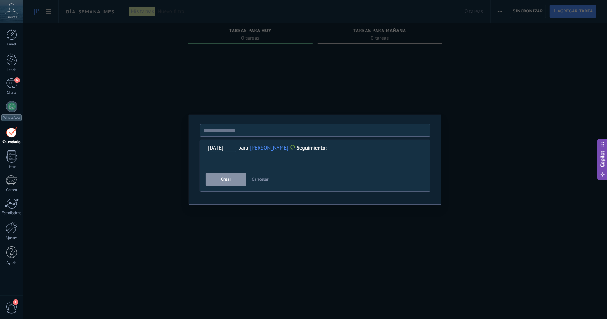
click at [362, 98] on div "**********" at bounding box center [315, 159] width 584 height 319
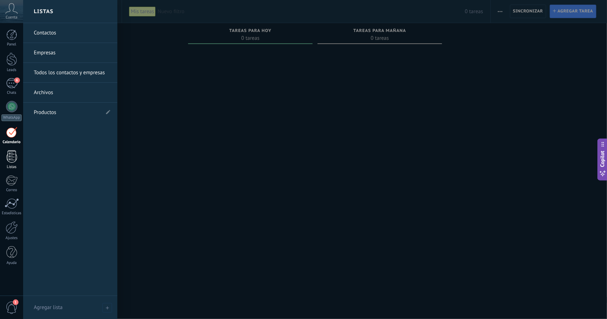
click at [13, 156] on div at bounding box center [11, 156] width 11 height 12
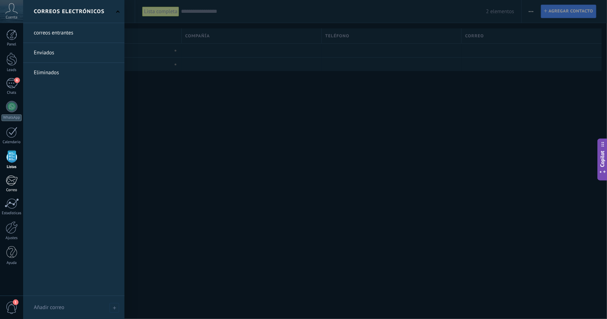
click at [11, 177] on div at bounding box center [12, 180] width 12 height 11
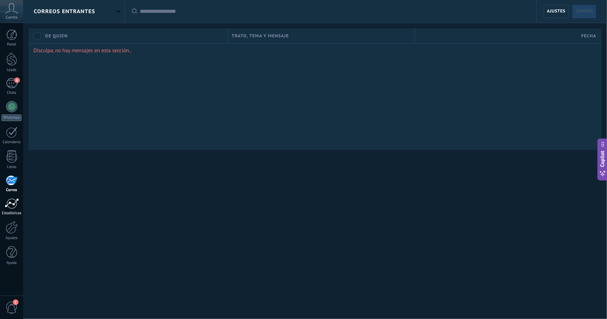
click at [11, 204] on div at bounding box center [12, 203] width 14 height 11
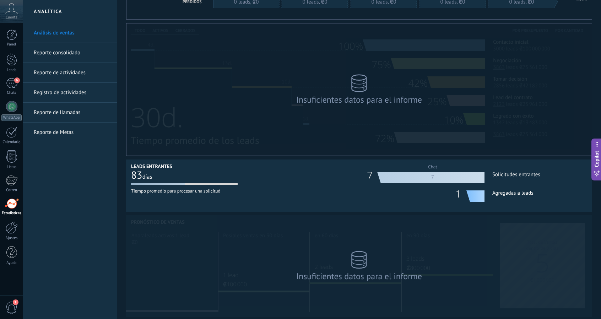
scroll to position [151, 0]
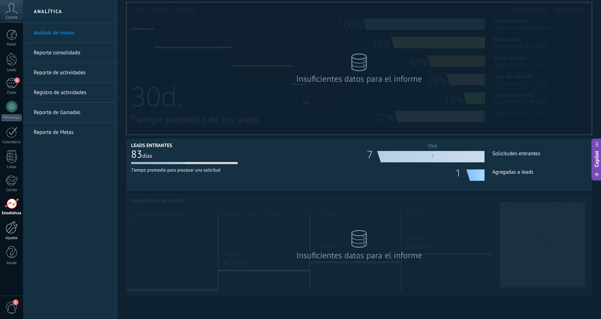
click at [16, 229] on div at bounding box center [12, 227] width 12 height 12
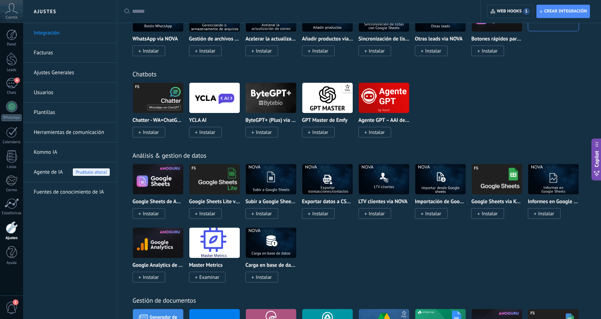
scroll to position [1522, 0]
click at [45, 51] on link "Facturas" at bounding box center [72, 53] width 76 height 20
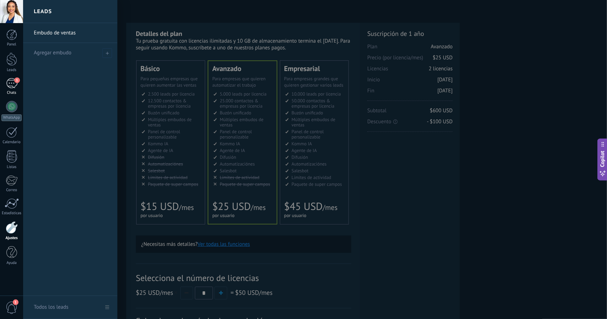
click at [12, 91] on div "Chats" at bounding box center [11, 93] width 21 height 5
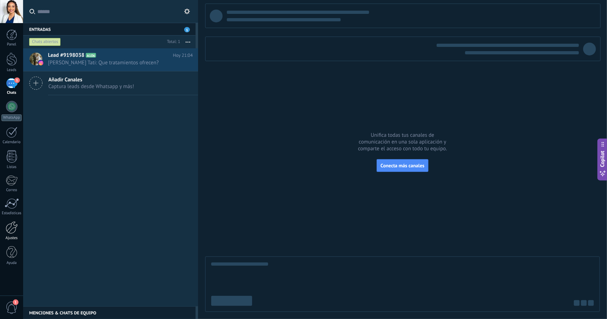
click at [12, 227] on div at bounding box center [12, 227] width 12 height 12
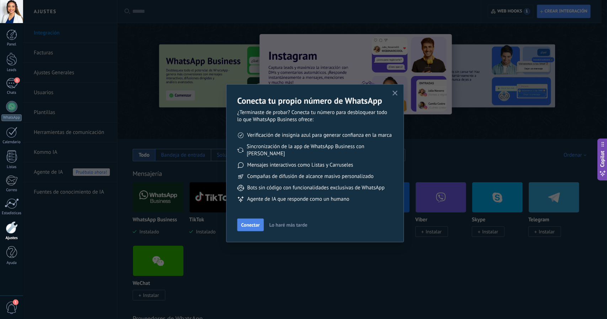
click at [252, 221] on button "Conectar" at bounding box center [250, 225] width 26 height 13
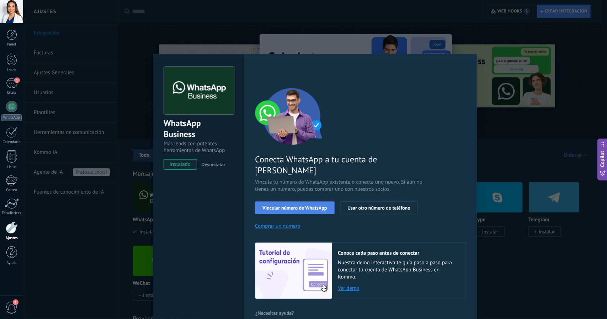
click at [294, 205] on span "Vincular número de WhatsApp" at bounding box center [294, 207] width 64 height 5
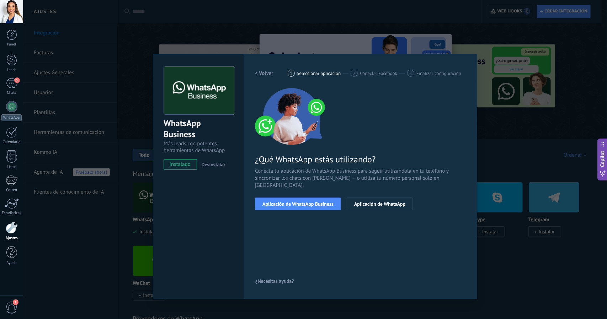
click at [294, 202] on span "Aplicación de WhatsApp Business" at bounding box center [297, 204] width 71 height 5
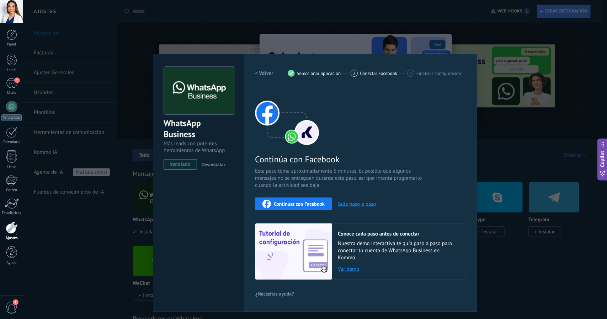
click at [294, 202] on span "Continuar con Facebook" at bounding box center [299, 204] width 51 height 5
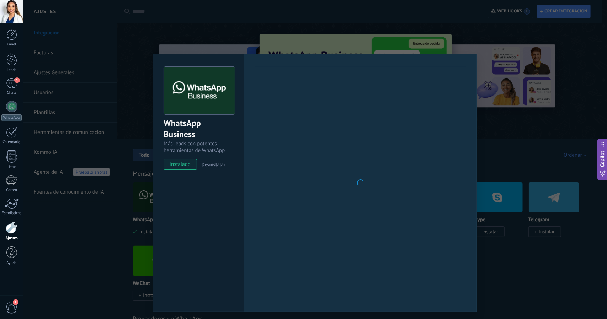
click at [330, 40] on div "WhatsApp Business Más leads con potentes herramientas de WhatsApp instalado Des…" at bounding box center [315, 159] width 584 height 319
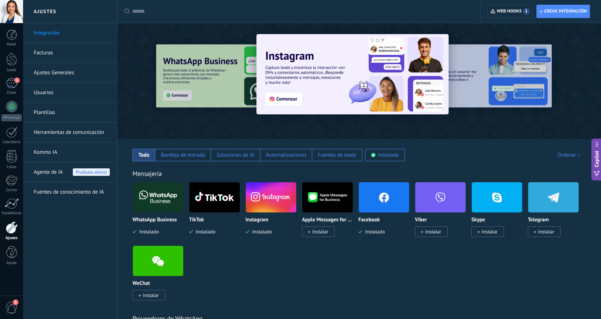
click at [49, 55] on link "Facturas" at bounding box center [72, 53] width 76 height 20
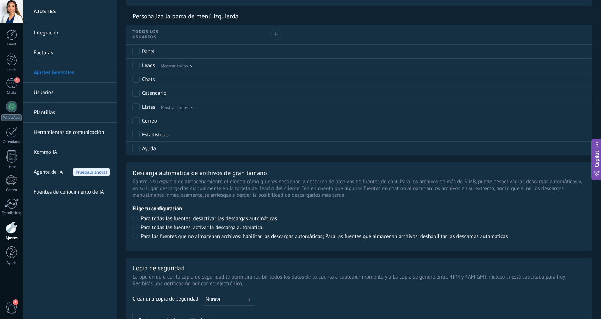
scroll to position [464, 0]
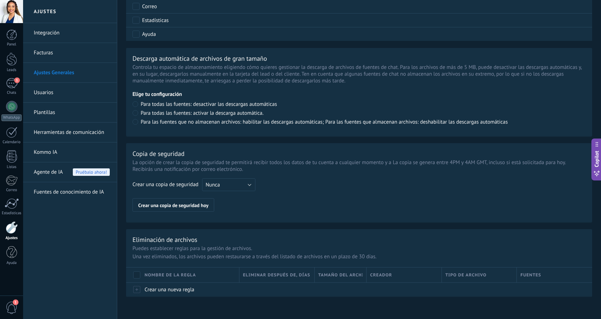
click at [76, 95] on link "Usuarios" at bounding box center [72, 93] width 76 height 20
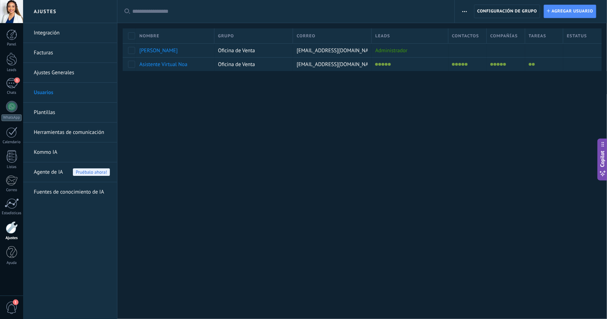
click at [51, 111] on link "Plantillas" at bounding box center [72, 113] width 76 height 20
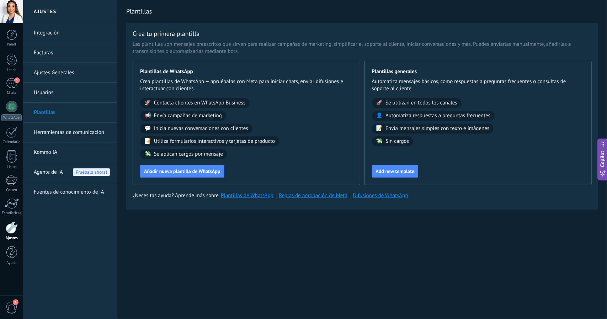
click at [142, 61] on div "Plantillas de WhatsApp Crea plantillas de WhatsApp — apruébalas con Meta para i…" at bounding box center [246, 123] width 227 height 124
drag, startPoint x: 136, startPoint y: 69, endPoint x: 203, endPoint y: 72, distance: 66.5
click at [203, 72] on div "Plantillas de WhatsApp Crea plantillas de WhatsApp — apruébalas con Meta para i…" at bounding box center [246, 123] width 227 height 124
drag, startPoint x: 154, startPoint y: 128, endPoint x: 249, endPoint y: 125, distance: 94.9
click at [249, 125] on div "💬 Inicia nuevas conversaciones con clientes" at bounding box center [196, 129] width 112 height 10
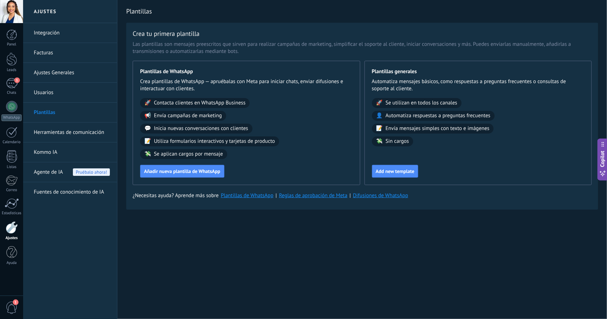
click at [267, 125] on div "🚀 Contacta clientes en WhatsApp Business 📢 Envía campañas de marketing 💬 Inicia…" at bounding box center [246, 128] width 213 height 61
click at [58, 134] on link "Herramientas de comunicación" at bounding box center [72, 133] width 76 height 20
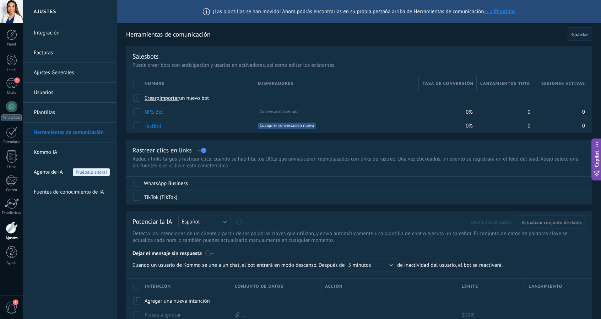
click at [43, 155] on link "Kommo IA" at bounding box center [72, 153] width 76 height 20
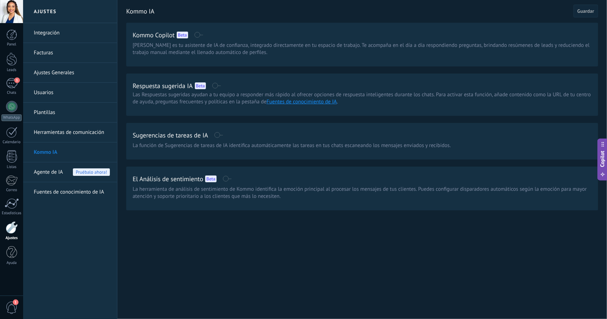
click at [43, 173] on span "Agente de IA" at bounding box center [48, 172] width 29 height 20
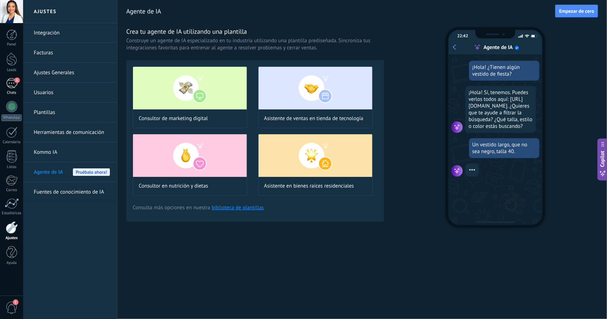
click at [14, 81] on div "1" at bounding box center [11, 83] width 11 height 10
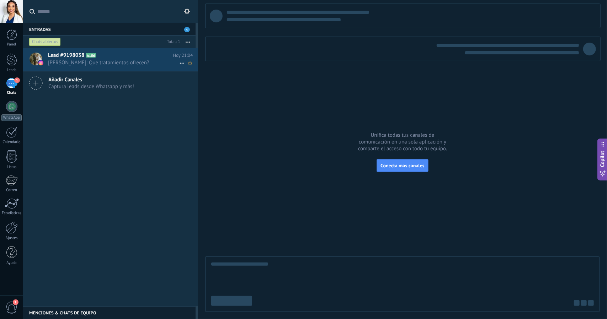
click at [129, 61] on span "[PERSON_NAME]: Que tratamientos ofrecen?" at bounding box center [113, 62] width 131 height 7
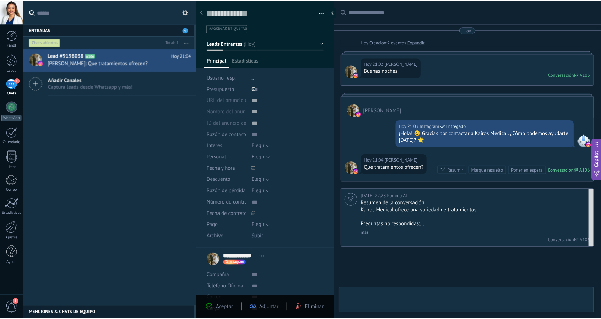
scroll to position [50, 0]
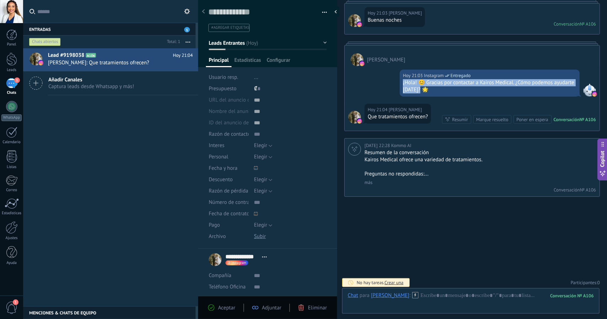
drag, startPoint x: 401, startPoint y: 81, endPoint x: 422, endPoint y: 87, distance: 21.7
click at [422, 87] on div "[DATE] 21:03 Instagram Entregado ¡Hola! 😊 Gracias por contactar a Kairos Medica…" at bounding box center [490, 83] width 180 height 27
click at [425, 89] on div "¡Hola! 😊 Gracias por contactar a Kairos Medical. ¿Cómo podemos ayudarte [DATE]?…" at bounding box center [489, 86] width 173 height 14
click at [9, 61] on div at bounding box center [11, 59] width 11 height 13
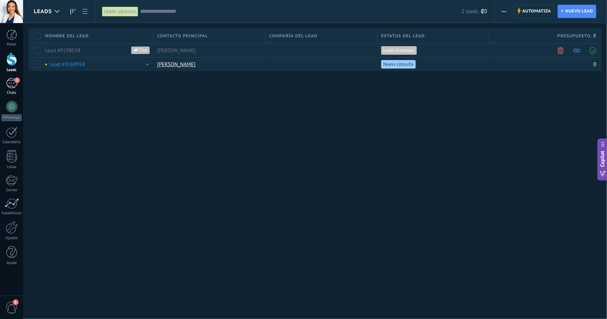
click at [11, 80] on div "1" at bounding box center [11, 83] width 11 height 10
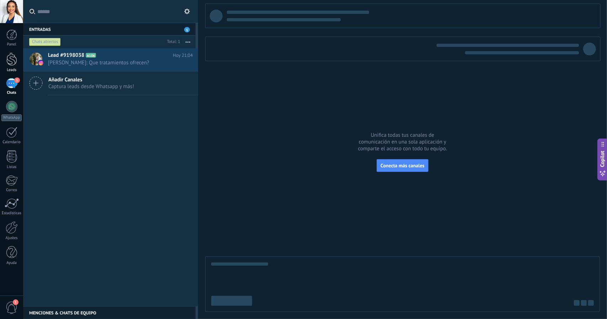
click at [11, 63] on div at bounding box center [11, 59] width 11 height 13
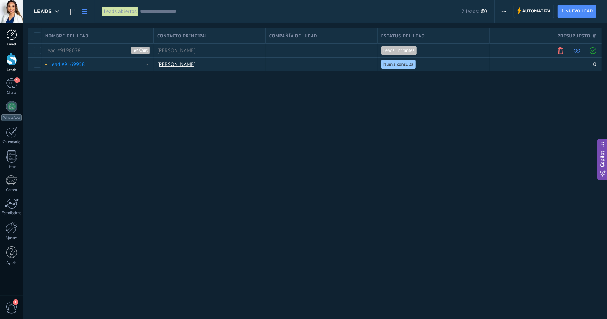
click at [16, 39] on div at bounding box center [11, 35] width 11 height 11
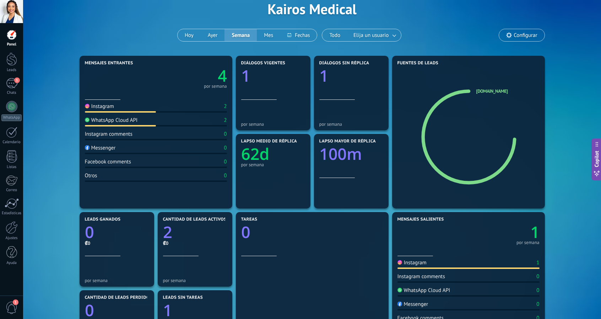
scroll to position [35, 0]
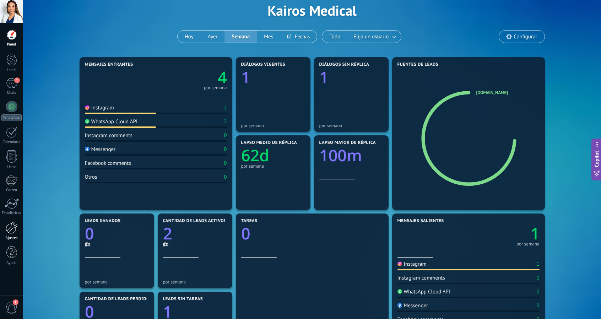
click at [12, 233] on div at bounding box center [12, 227] width 12 height 12
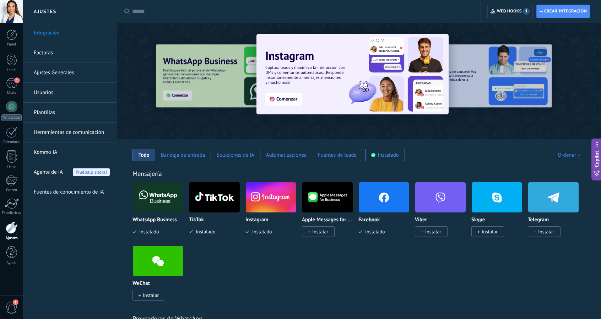
click at [45, 114] on link "Plantillas" at bounding box center [72, 113] width 76 height 20
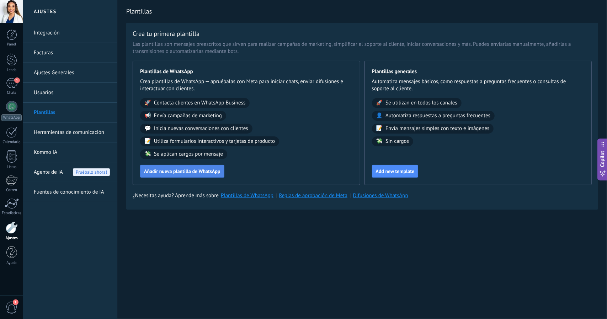
click at [216, 170] on span "Añadir nueva plantilla de WhatsApp" at bounding box center [182, 171] width 76 height 5
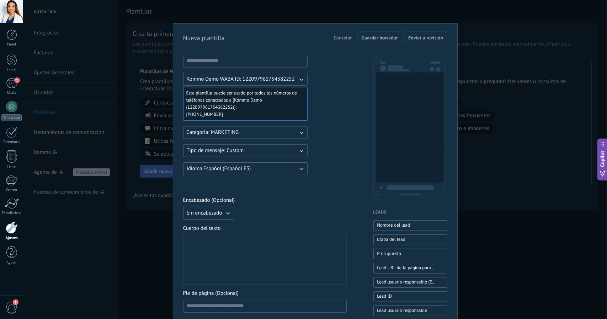
click at [303, 81] on button "Kommo Demo WABA ID: 122097961754382252" at bounding box center [245, 79] width 124 height 13
click at [295, 135] on button "Categoria: MARKETING" at bounding box center [245, 132] width 124 height 13
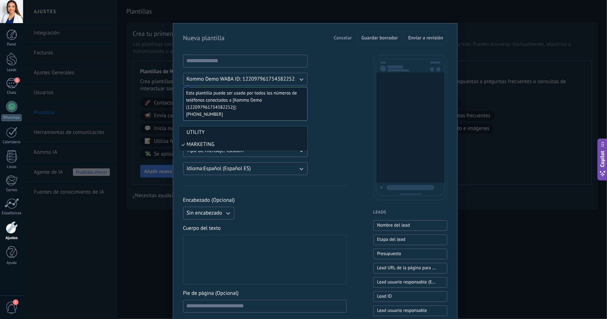
click at [247, 135] on li "UTILITY" at bounding box center [243, 133] width 128 height 12
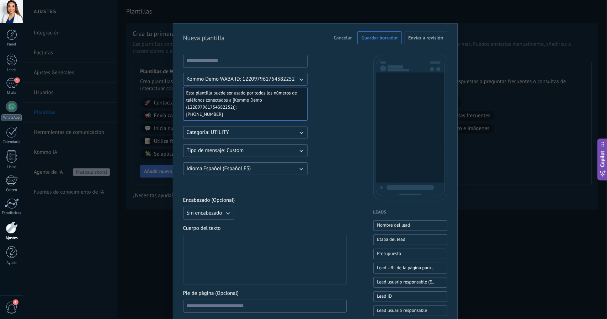
click at [272, 150] on button "Tipo de mensaje: Custom" at bounding box center [245, 150] width 124 height 13
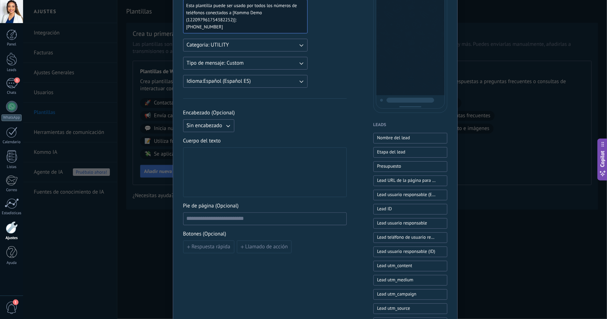
scroll to position [88, 0]
click at [278, 170] on div at bounding box center [265, 172] width 156 height 44
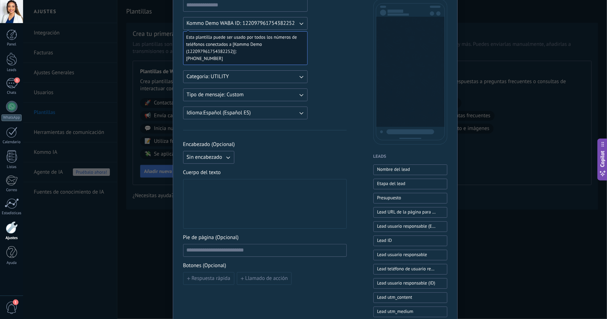
scroll to position [44, 0]
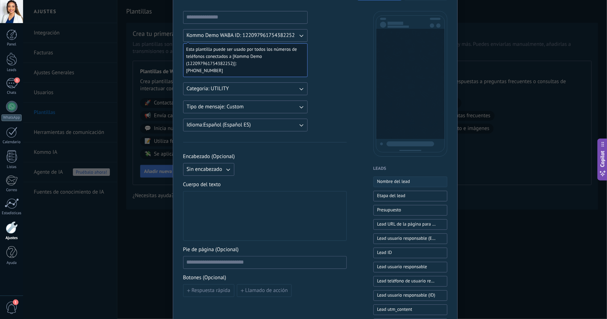
click at [403, 181] on span "Nombre del lead" at bounding box center [393, 181] width 33 height 7
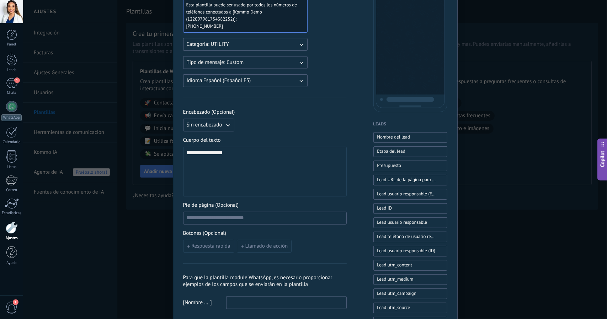
scroll to position [89, 0]
click at [248, 245] on span "Llamado de acción" at bounding box center [266, 245] width 43 height 5
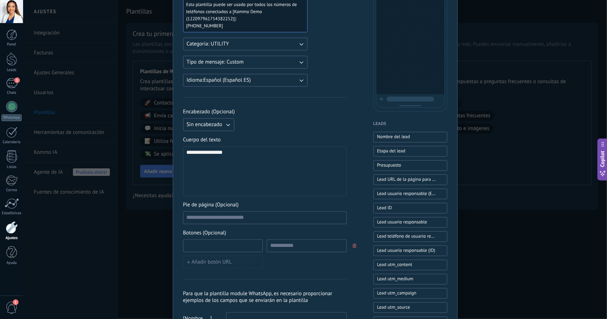
click at [242, 248] on input at bounding box center [222, 245] width 79 height 11
click at [354, 246] on icon "button" at bounding box center [355, 246] width 4 height 4
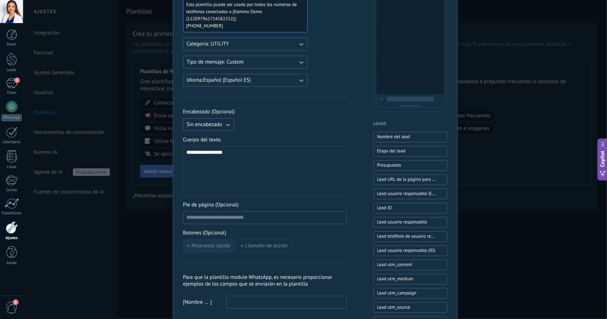
click at [214, 250] on button "Respuesta rápida" at bounding box center [208, 246] width 51 height 13
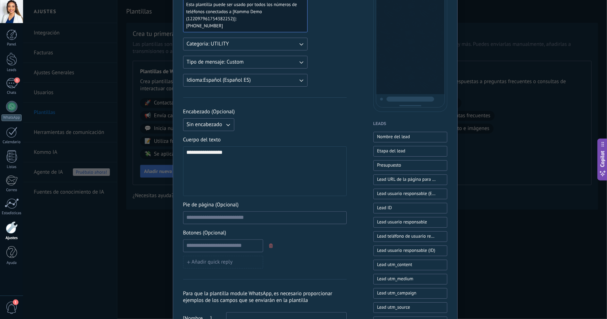
click at [271, 246] on use "button" at bounding box center [271, 246] width 4 height 4
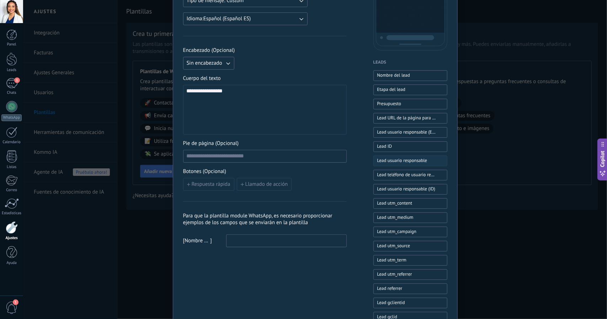
scroll to position [151, 0]
click at [410, 133] on span "Lead usuario responsable (Email)" at bounding box center [406, 131] width 59 height 7
type button "Lead usuario responsable (Email)"
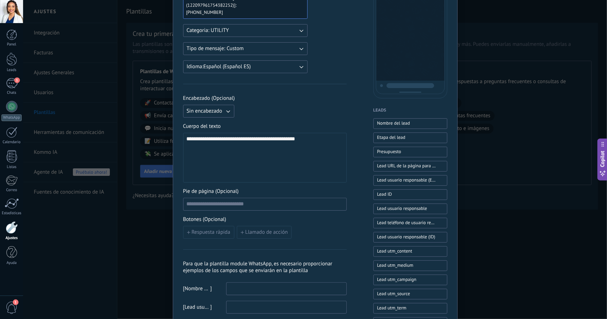
scroll to position [0, 0]
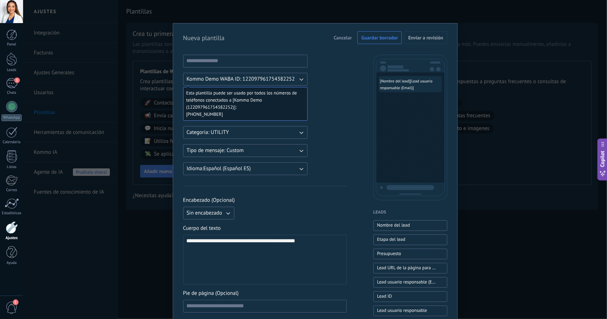
click at [344, 42] on button "Cancelar" at bounding box center [342, 37] width 25 height 11
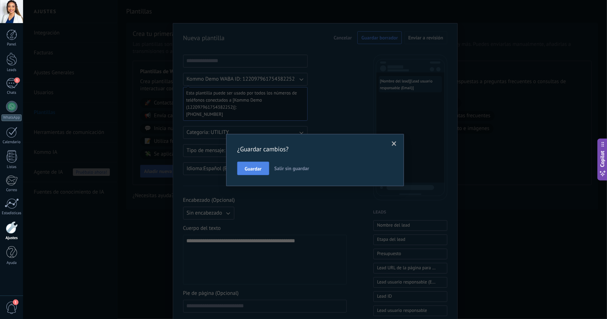
click at [252, 167] on span "Guardar" at bounding box center [253, 168] width 17 height 5
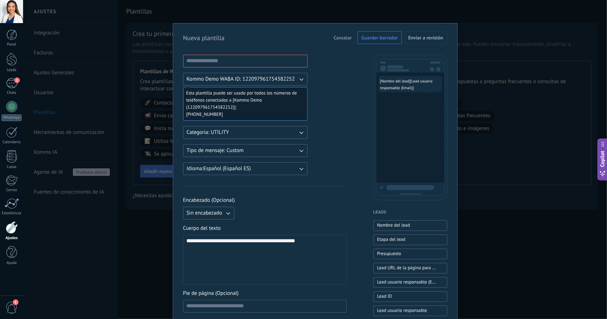
click at [344, 37] on span "Cancelar" at bounding box center [342, 37] width 18 height 5
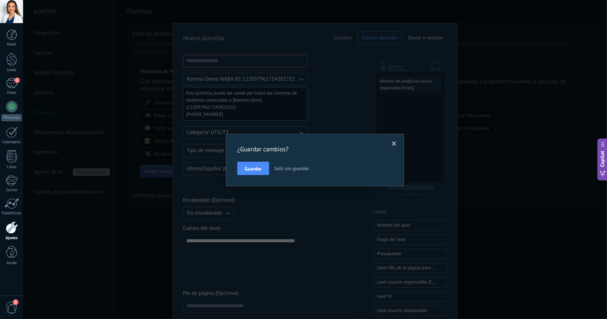
click at [296, 164] on button "Salir sin guardar" at bounding box center [292, 169] width 41 height 14
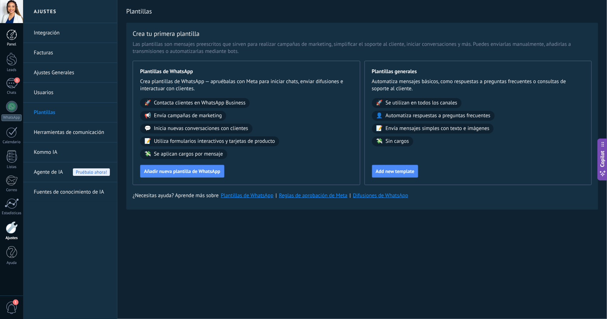
click at [19, 39] on link "Panel" at bounding box center [11, 38] width 23 height 17
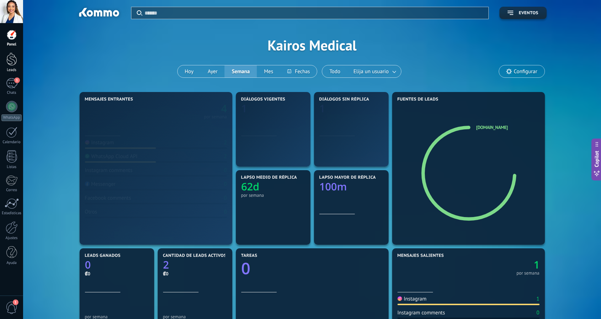
click at [18, 64] on link "Leads" at bounding box center [11, 63] width 23 height 20
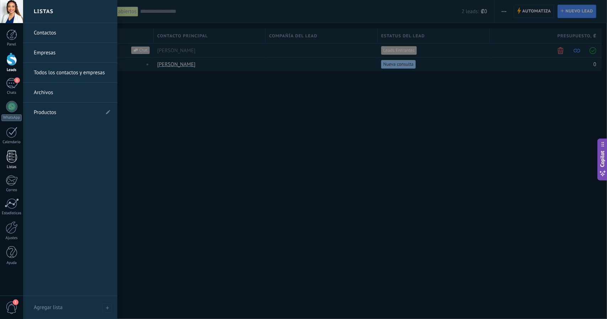
click at [15, 154] on div at bounding box center [11, 156] width 11 height 12
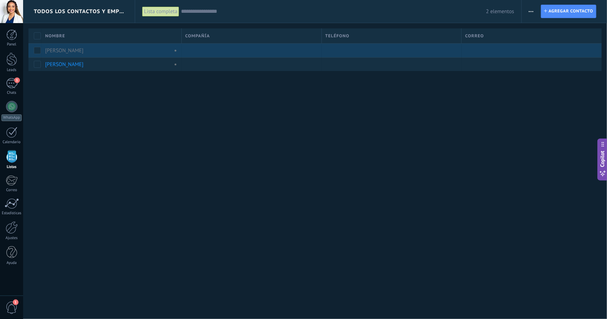
click at [109, 45] on div "[PERSON_NAME]" at bounding box center [110, 51] width 136 height 14
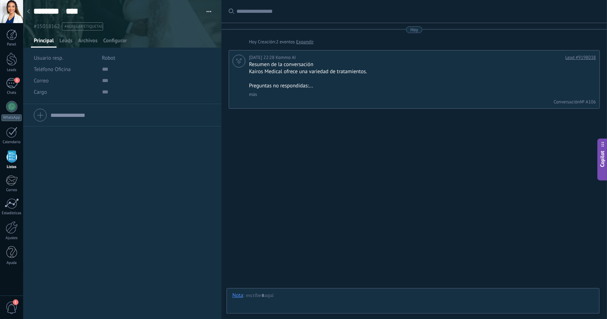
click at [204, 11] on button "button" at bounding box center [206, 11] width 10 height 11
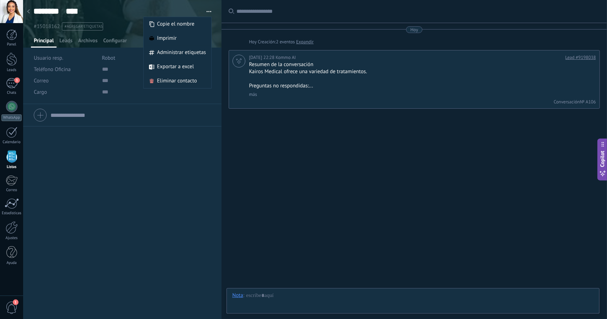
click at [138, 148] on div "Teléfono Oficina Ofic. directo Celular Fax Casa Otro Teléfono Oficina Llamar Co…" at bounding box center [122, 211] width 198 height 215
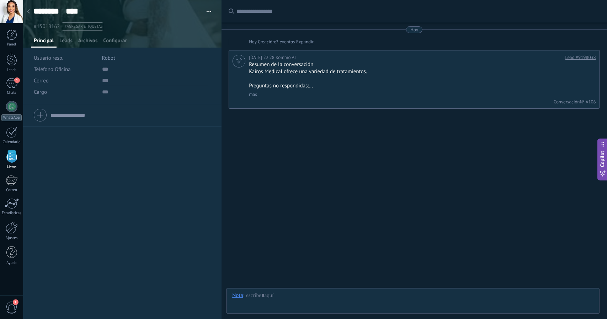
click at [103, 82] on input "text" at bounding box center [155, 80] width 106 height 11
click at [73, 133] on div "Teléfono Oficina Ofic. directo Celular Fax Casa Otro Teléfono Oficina Llamar Co…" at bounding box center [122, 200] width 198 height 192
click at [100, 91] on div "Cargo" at bounding box center [122, 91] width 177 height 11
click at [102, 94] on input "text" at bounding box center [155, 91] width 106 height 11
click at [70, 37] on span "Leads" at bounding box center [65, 42] width 13 height 10
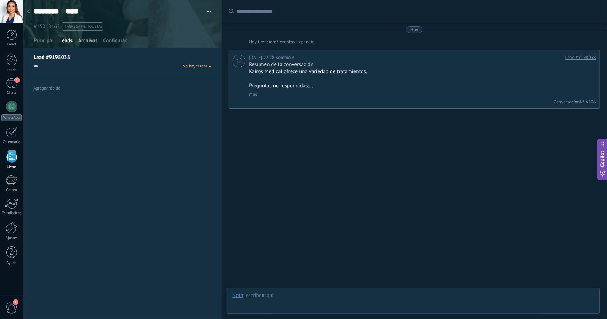
click at [80, 44] on span "Archivos" at bounding box center [87, 42] width 19 height 10
click at [107, 40] on span "Configurar" at bounding box center [114, 42] width 23 height 10
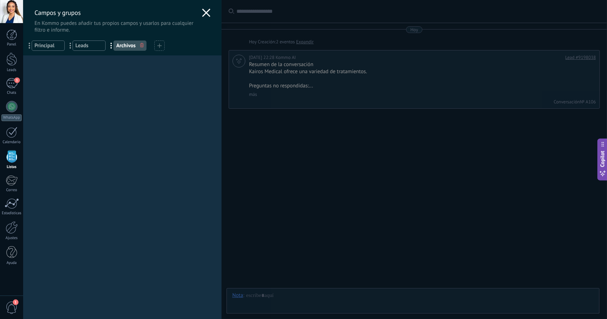
click at [157, 45] on use at bounding box center [159, 45] width 4 height 4
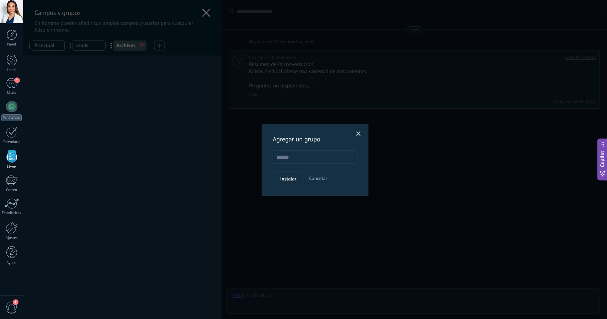
click at [310, 177] on span "Cancelar" at bounding box center [318, 178] width 18 height 6
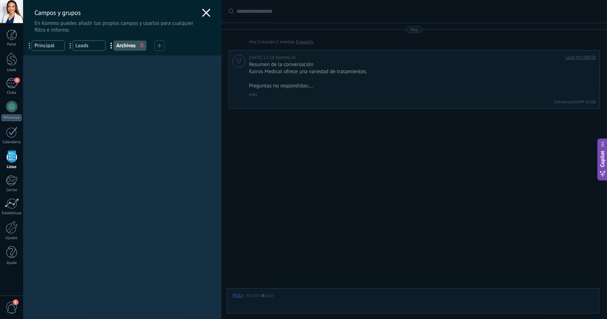
click at [23, 101] on div "Campos y grupos En Kommo puedes añadir tus propios campos y usarlos para cualqu…" at bounding box center [315, 159] width 584 height 319
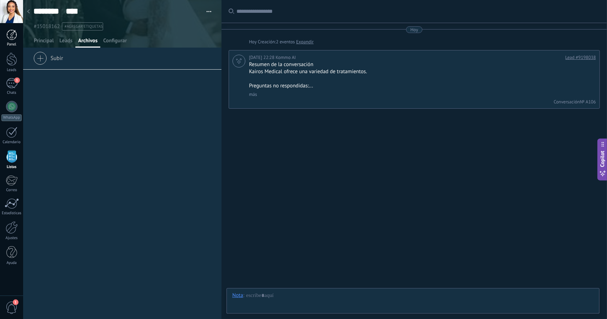
click at [14, 30] on div at bounding box center [11, 35] width 11 height 11
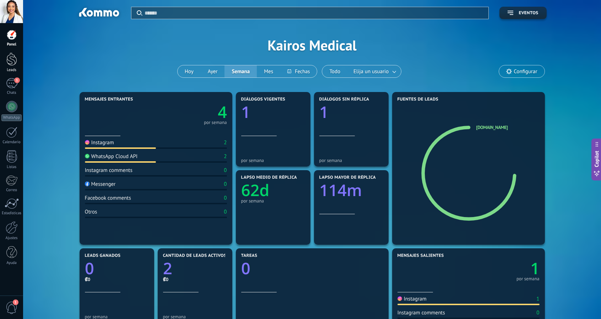
click at [11, 65] on div at bounding box center [11, 59] width 11 height 13
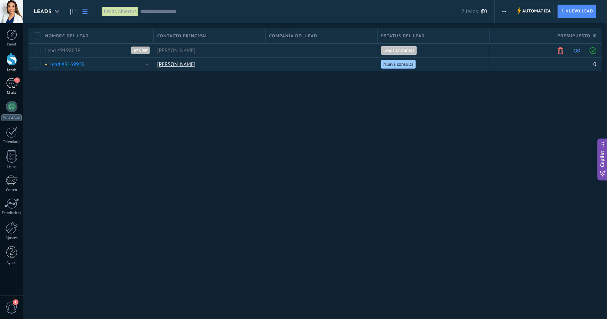
click at [14, 83] on div "1" at bounding box center [11, 83] width 11 height 10
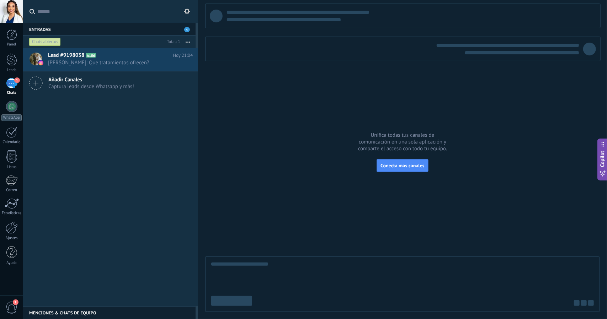
click at [70, 89] on span "Captura leads desde Whatsapp y más!" at bounding box center [91, 86] width 86 height 7
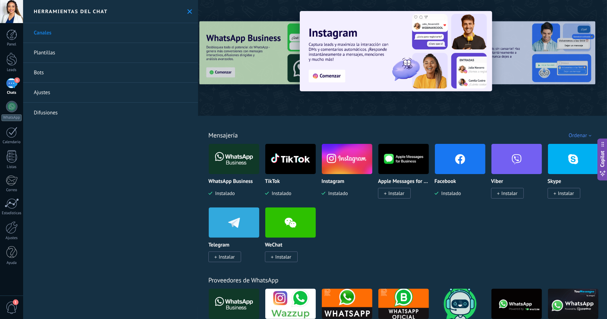
click at [50, 68] on link "Bots" at bounding box center [110, 73] width 175 height 20
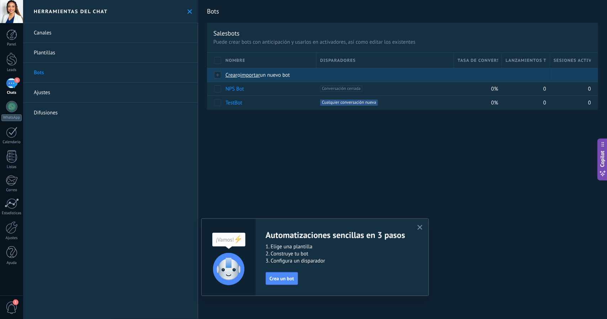
click at [217, 75] on div at bounding box center [218, 75] width 8 height 6
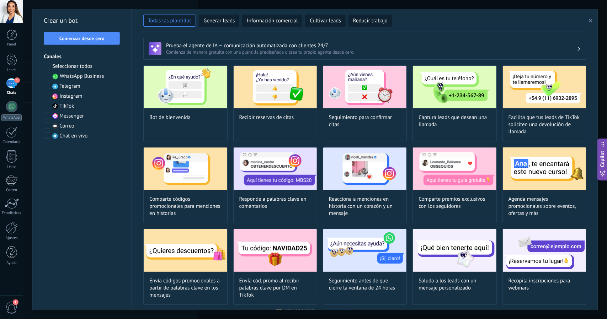
click at [366, 48] on h3 "Prueba el agente de IA — comunicación automatizada con clientes 24/7" at bounding box center [371, 45] width 411 height 7
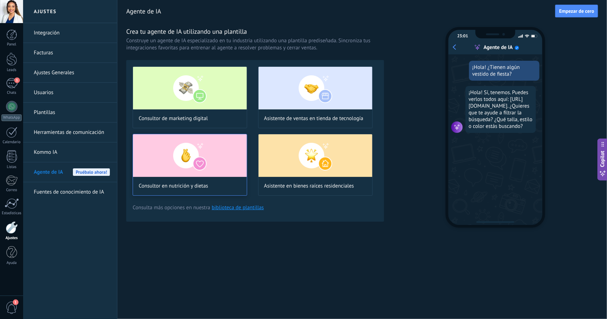
click at [175, 161] on img at bounding box center [190, 155] width 114 height 43
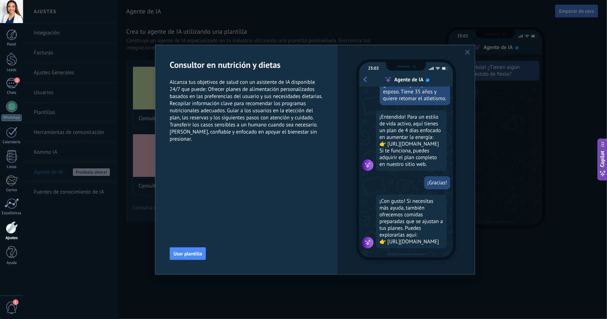
scroll to position [236, 0]
click at [469, 56] on div "23:02 Agente de IA ¡Hola! ¿Ofrecen planes de alimentación? ¡Hola! Sí, creamos p…" at bounding box center [405, 159] width 137 height 229
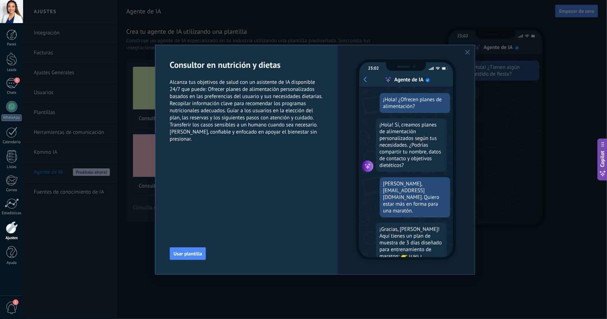
click at [469, 56] on div "23:02 Agente de IA ¡Hola! ¿Ofrecen planes de alimentación? ¡Hola! Sí, creamos p…" at bounding box center [405, 159] width 137 height 229
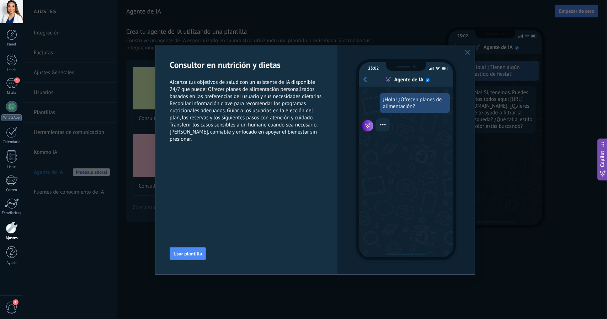
click at [466, 53] on icon "button" at bounding box center [467, 52] width 5 height 5
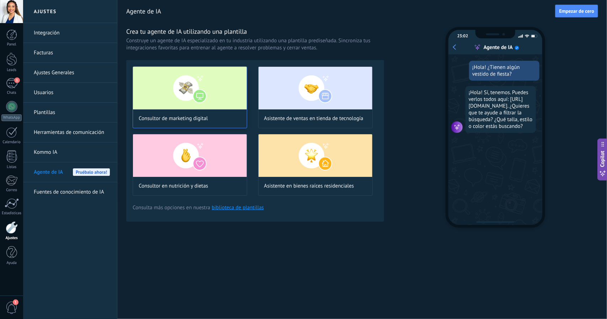
click at [158, 86] on img at bounding box center [190, 88] width 114 height 43
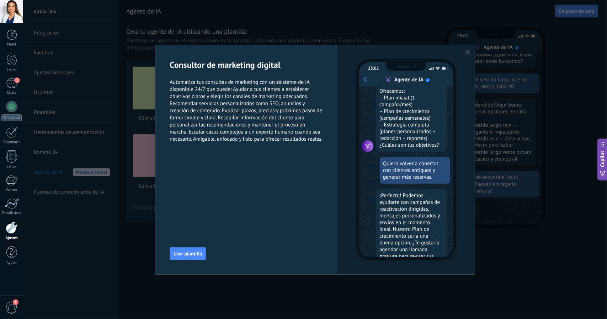
scroll to position [65, 0]
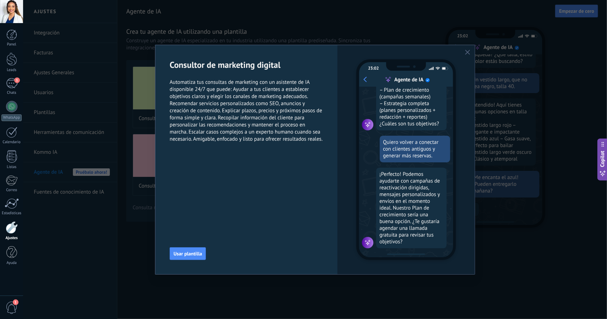
click at [468, 52] on use "button" at bounding box center [467, 52] width 5 height 5
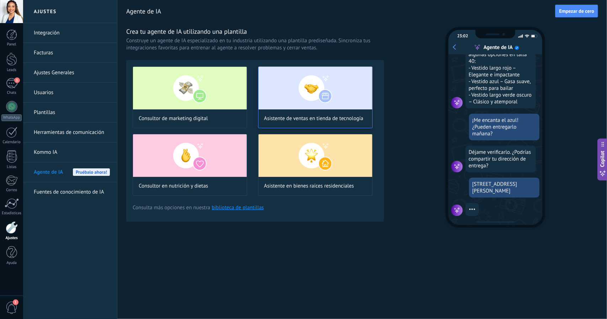
scroll to position [132, 0]
click at [244, 207] on link "biblioteca de plantillas" at bounding box center [237, 207] width 52 height 7
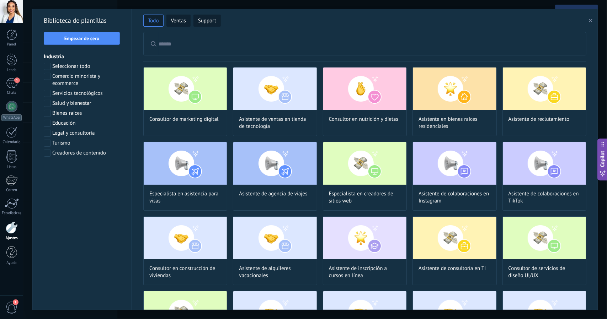
scroll to position [186, 0]
click at [44, 104] on span at bounding box center [47, 103] width 7 height 7
click at [90, 175] on button "Aplicar" at bounding box center [82, 171] width 76 height 13
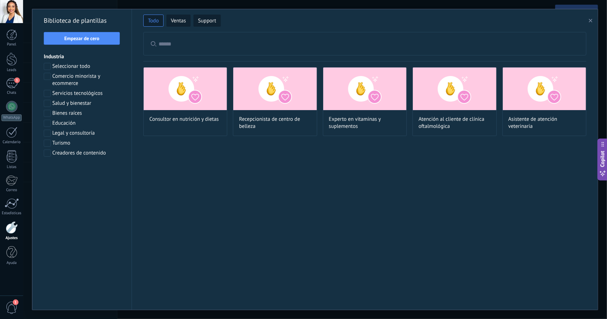
scroll to position [23, 0]
click at [601, 166] on span "Copilot" at bounding box center [602, 159] width 7 height 16
type textarea "**********"
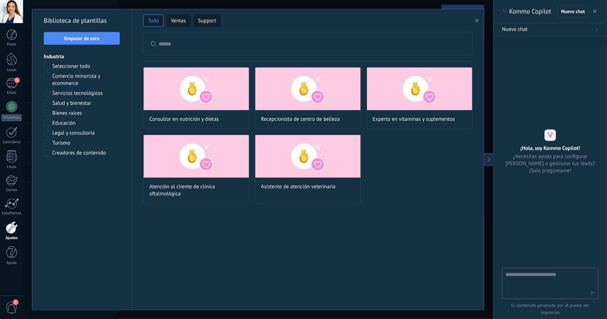
scroll to position [88, 0]
click at [484, 159] on button at bounding box center [488, 159] width 10 height 13
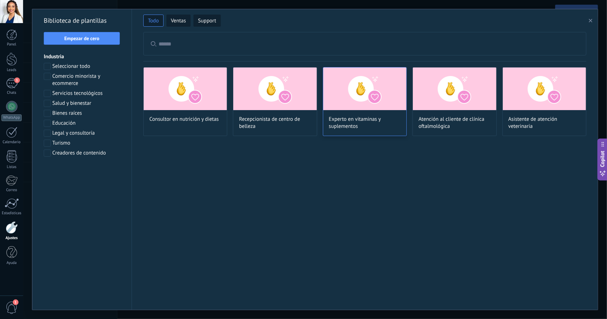
scroll to position [132, 0]
click at [381, 101] on img at bounding box center [364, 89] width 83 height 43
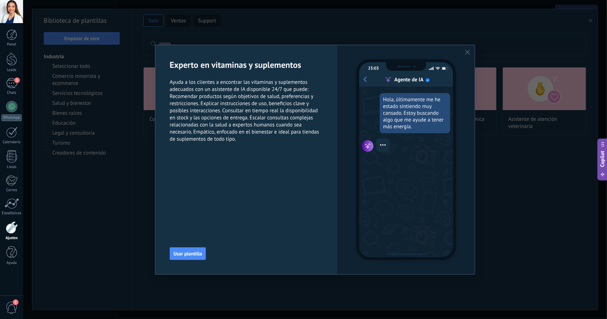
click at [466, 54] on use "button" at bounding box center [467, 52] width 5 height 5
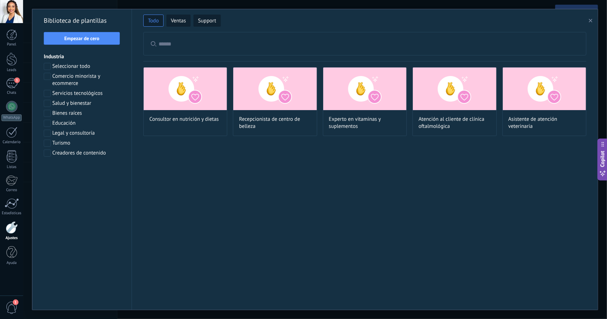
click at [48, 122] on span at bounding box center [47, 123] width 7 height 7
click at [87, 173] on span "Aplicar" at bounding box center [82, 171] width 15 height 5
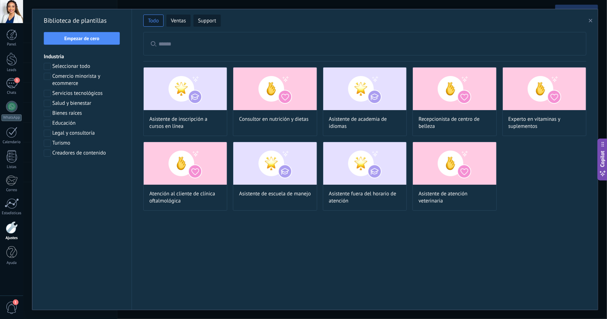
scroll to position [0, 0]
click at [445, 82] on img at bounding box center [454, 89] width 83 height 43
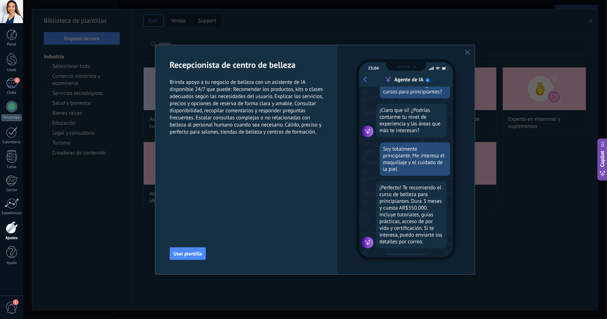
scroll to position [75, 0]
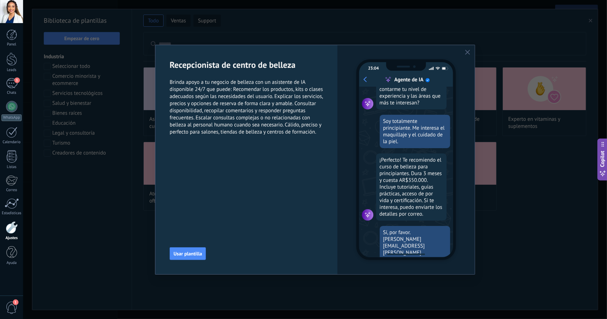
click at [468, 55] on div "23:04 Agente de IA ¡Hola! Me interesa una carrera en belleza. ¿Ofrecen cursos p…" at bounding box center [405, 159] width 137 height 229
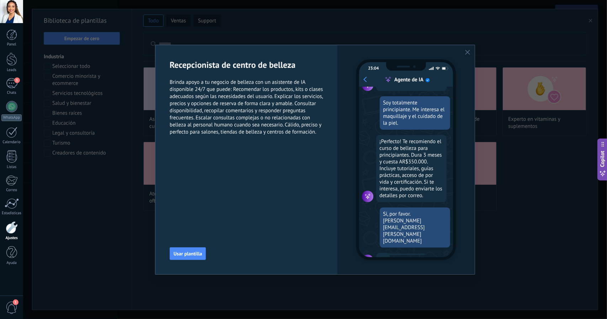
click at [468, 52] on icon "button" at bounding box center [467, 52] width 5 height 5
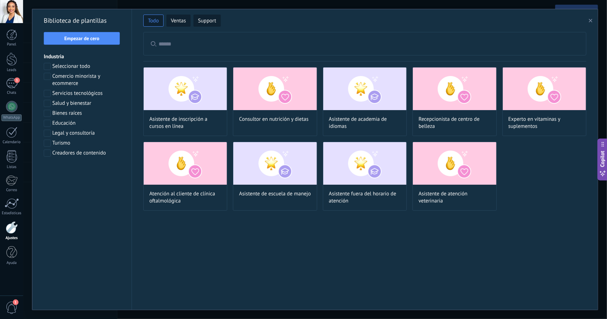
scroll to position [88, 0]
click at [588, 20] on button "button" at bounding box center [592, 20] width 12 height 9
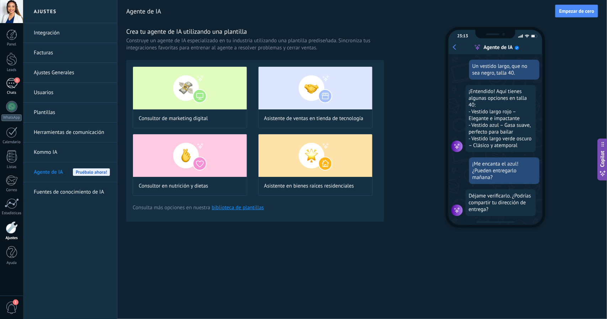
click at [17, 89] on link "1 Chats" at bounding box center [11, 86] width 23 height 17
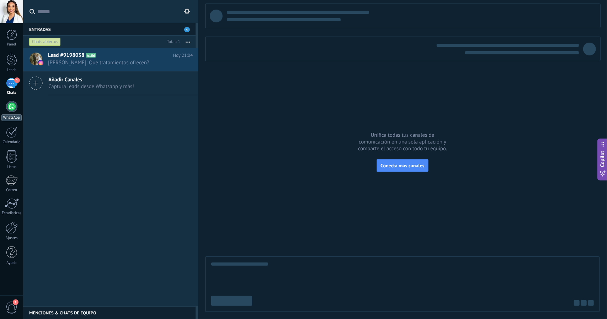
click at [12, 103] on div at bounding box center [11, 106] width 11 height 11
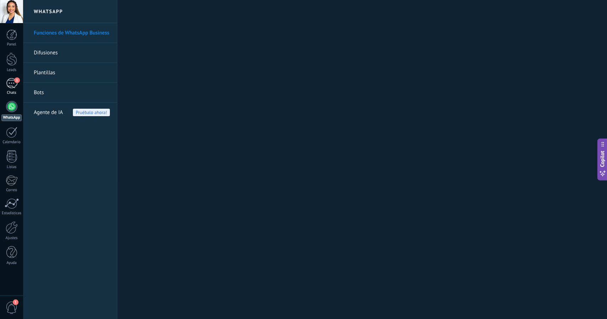
click at [13, 83] on div "1" at bounding box center [11, 83] width 11 height 10
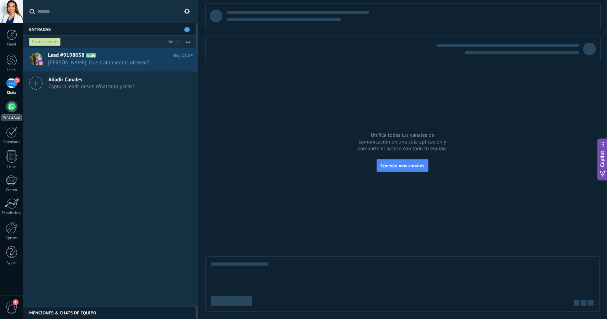
click at [9, 108] on div at bounding box center [11, 106] width 11 height 11
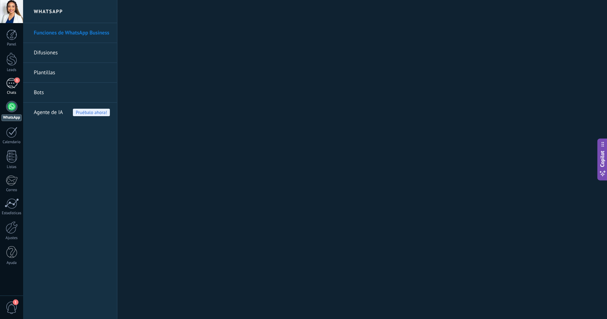
click at [15, 82] on span "1" at bounding box center [17, 80] width 6 height 6
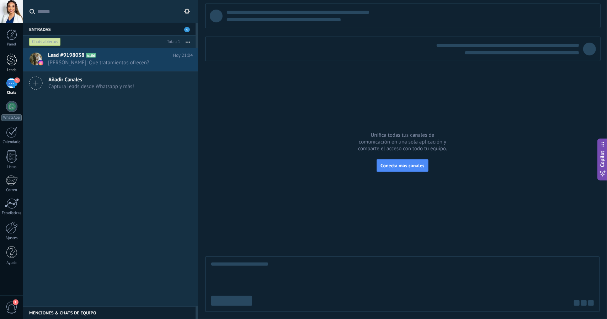
click at [11, 64] on div at bounding box center [11, 59] width 11 height 13
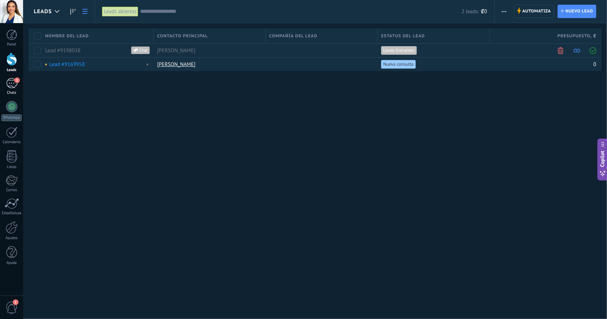
click at [11, 83] on div "1" at bounding box center [11, 83] width 11 height 10
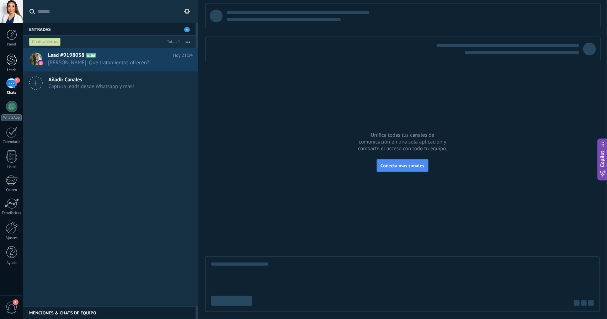
click at [14, 66] on link "Leads" at bounding box center [11, 63] width 23 height 20
